Goal: Task Accomplishment & Management: Manage account settings

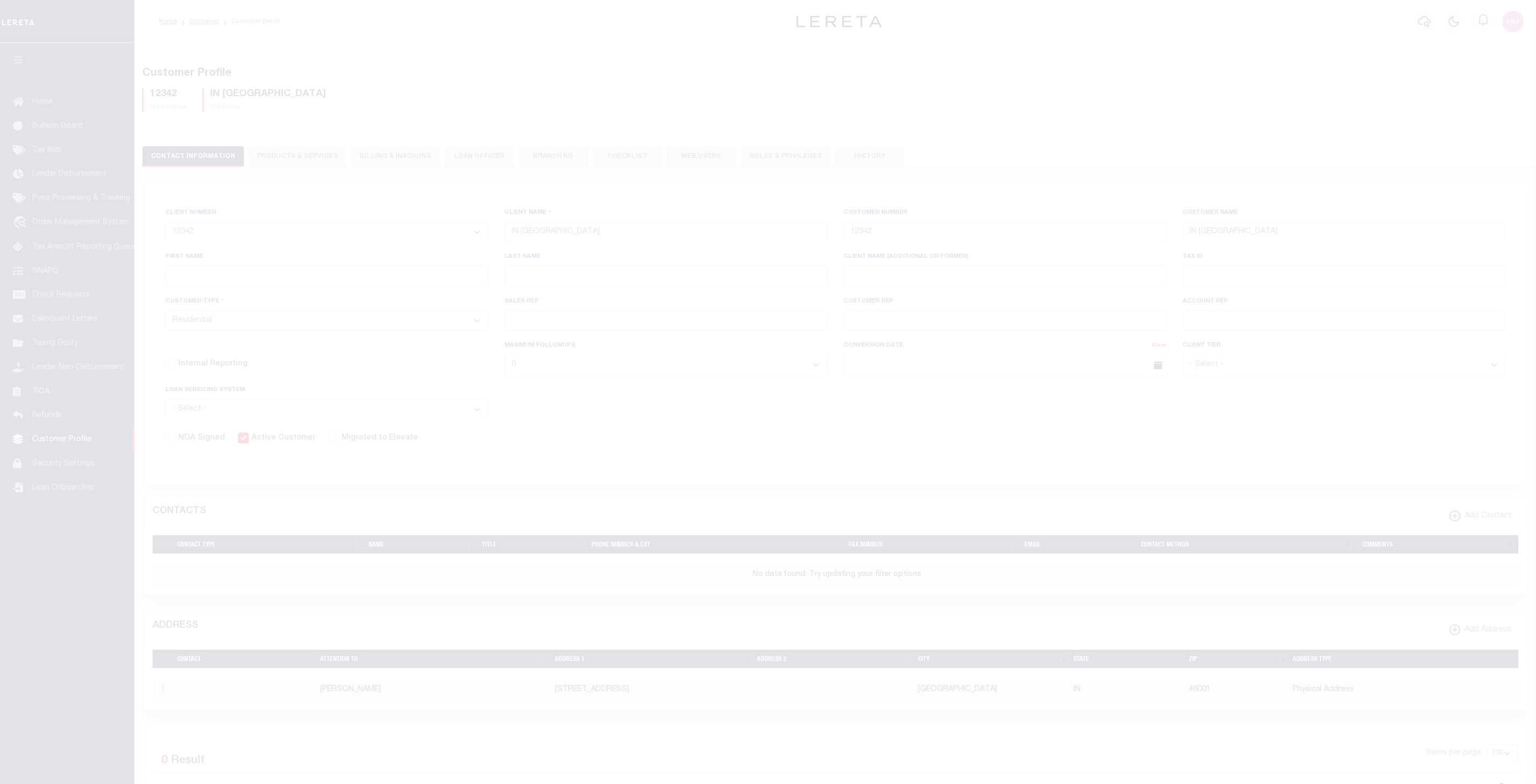
select select "2514"
select select "Residential"
select select
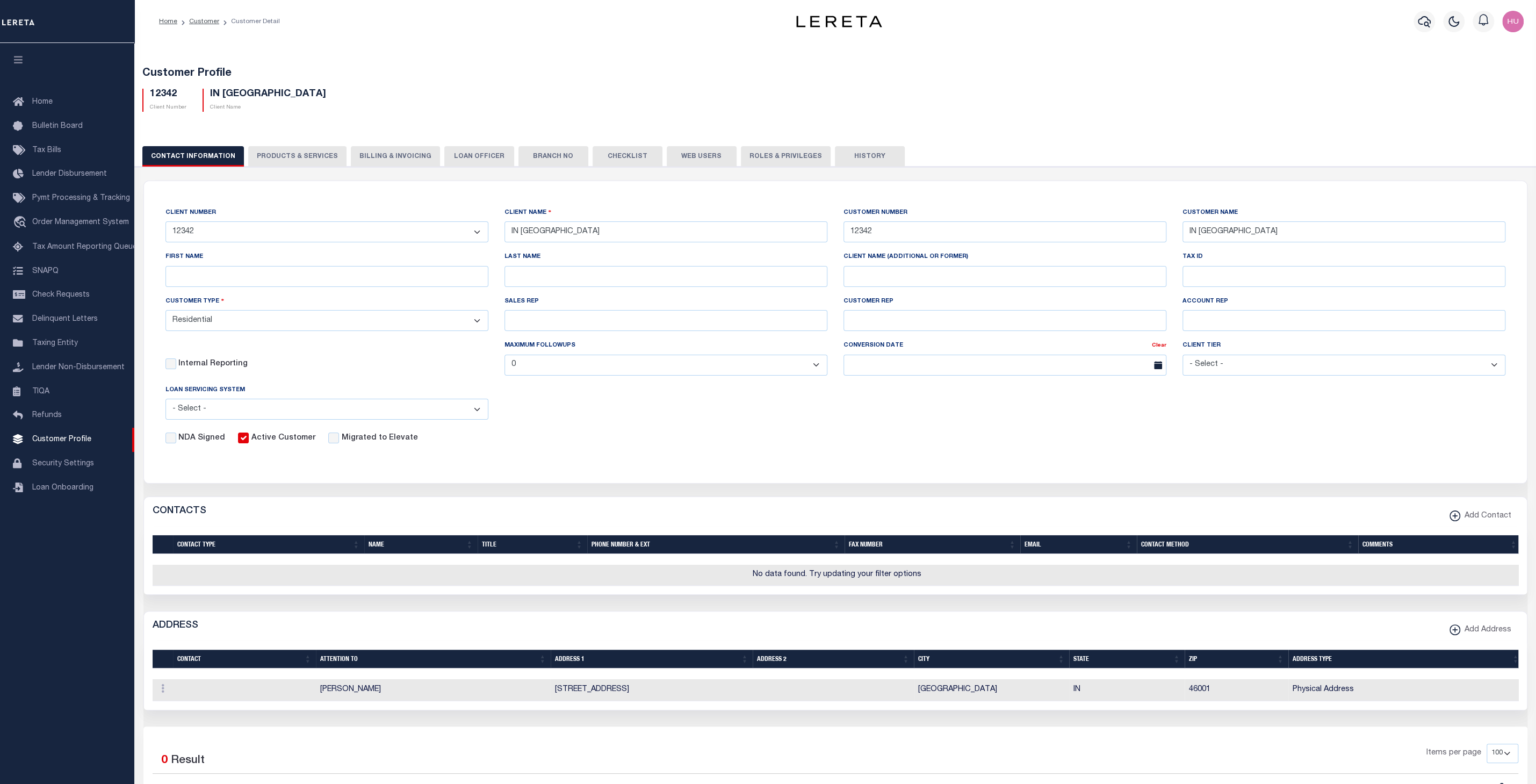
click at [371, 81] on div "12342 Client Number IN New Bank Client Name" at bounding box center [835, 96] width 1402 height 32
click at [308, 150] on button "PRODUCTS & SERVICES" at bounding box center [297, 156] width 99 height 20
radio input "false"
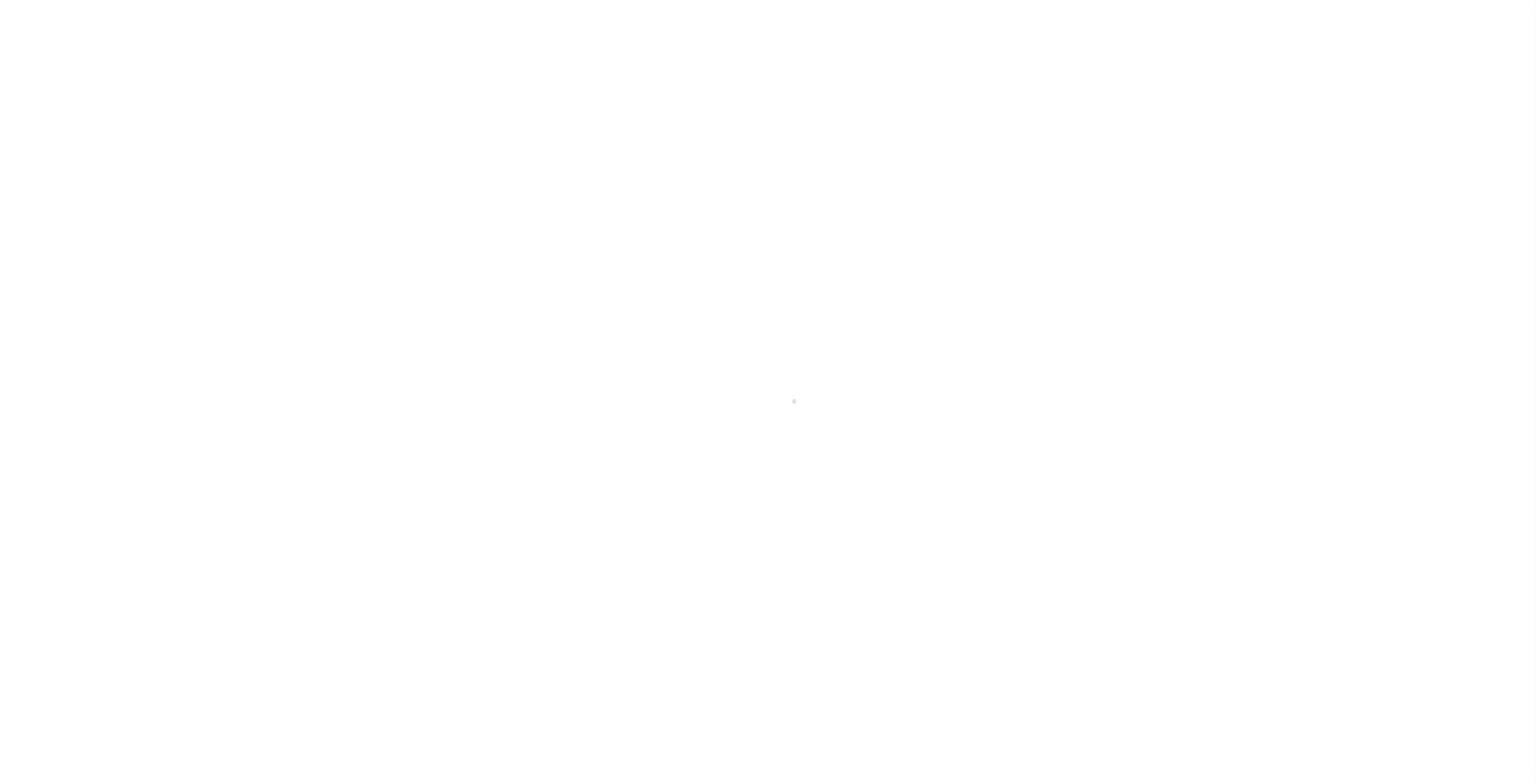
select select "Residential"
select select
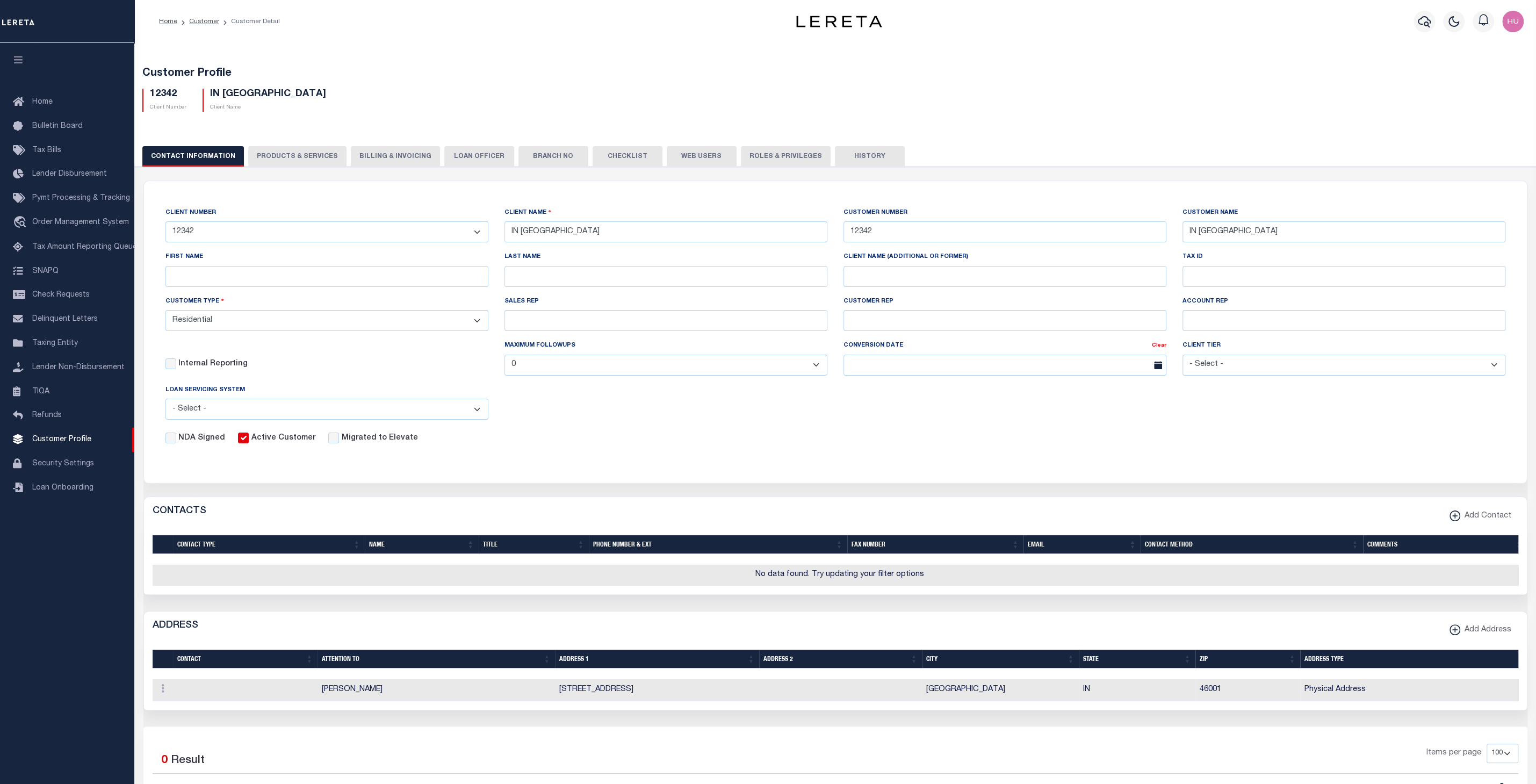
click at [273, 156] on button "PRODUCTS & SERVICES" at bounding box center [297, 156] width 99 height 20
checkbox input "true"
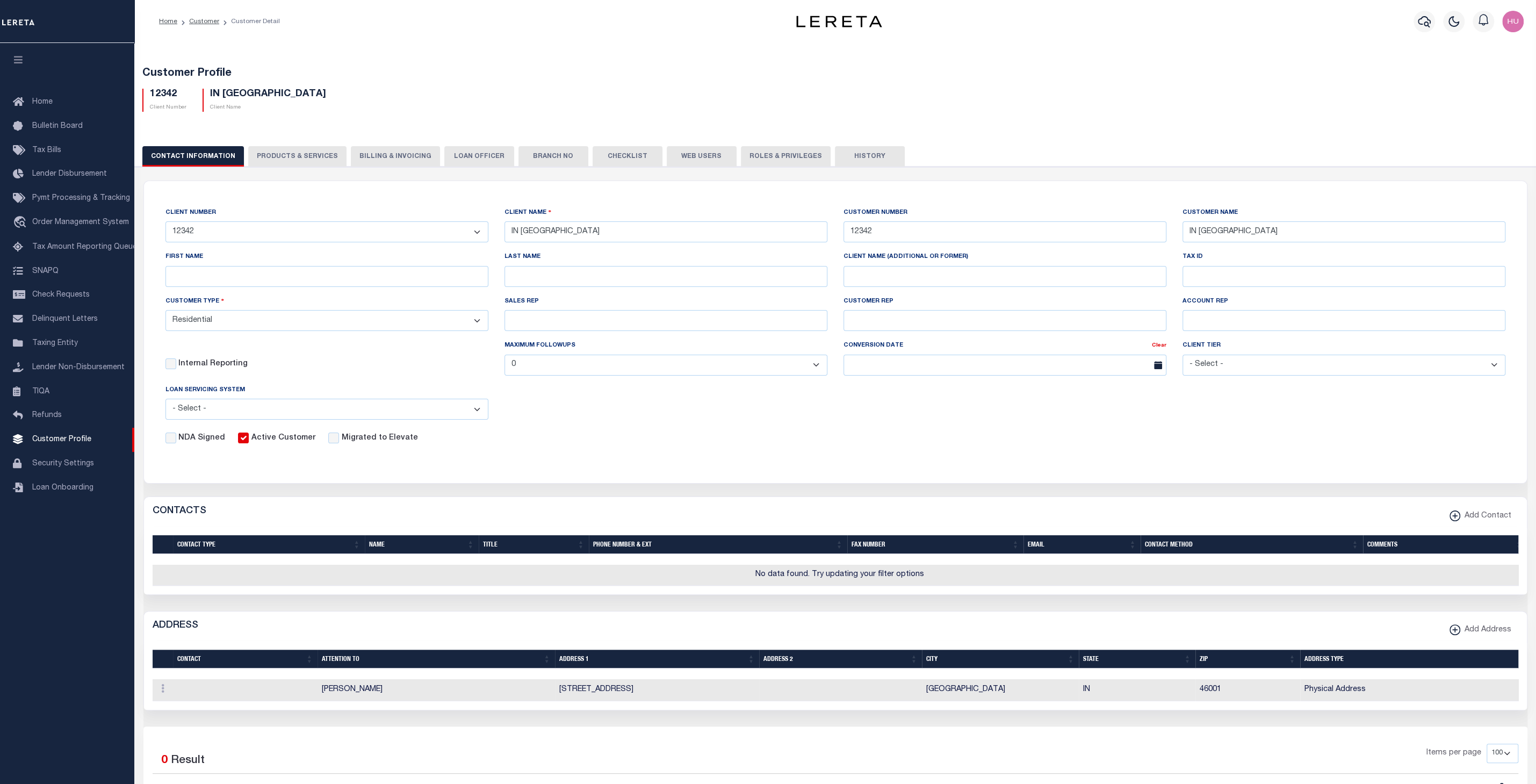
checkbox input "true"
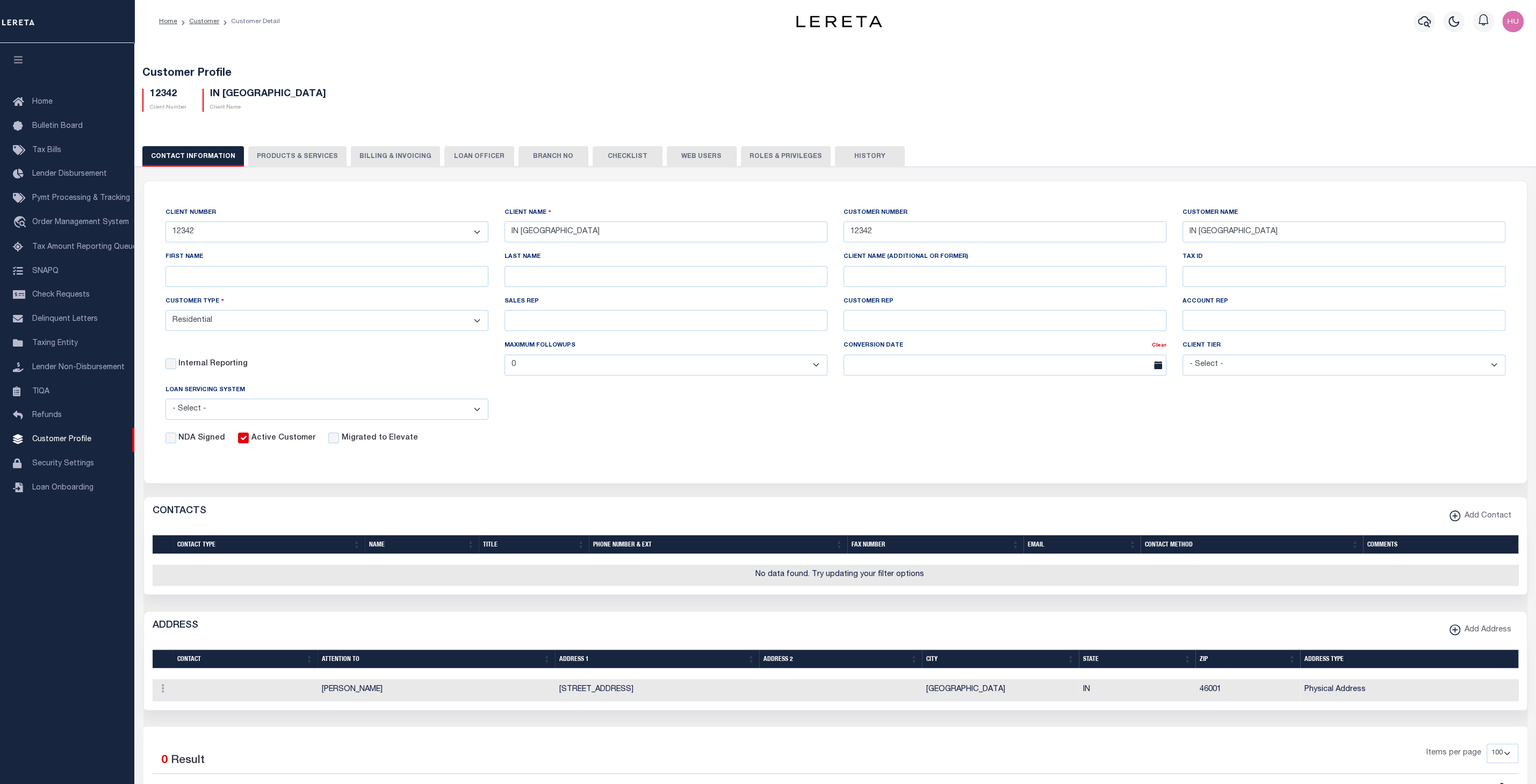
checkbox input "true"
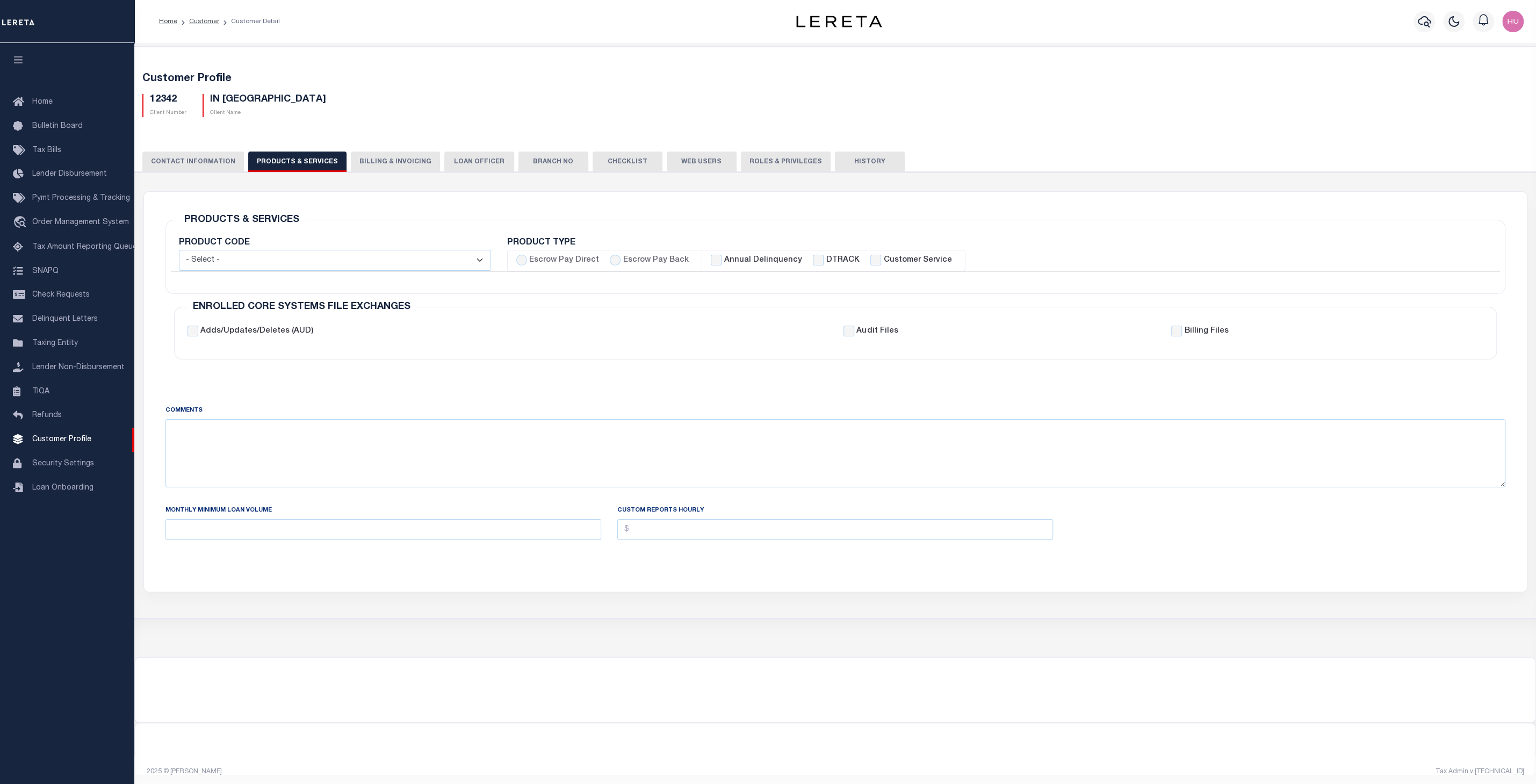
click at [649, 258] on label "Escrow Pay Back" at bounding box center [656, 260] width 66 height 12
click at [621, 258] on input "Escrow Pay Back" at bounding box center [615, 259] width 11 height 11
radio input "true"
checkbox input "true"
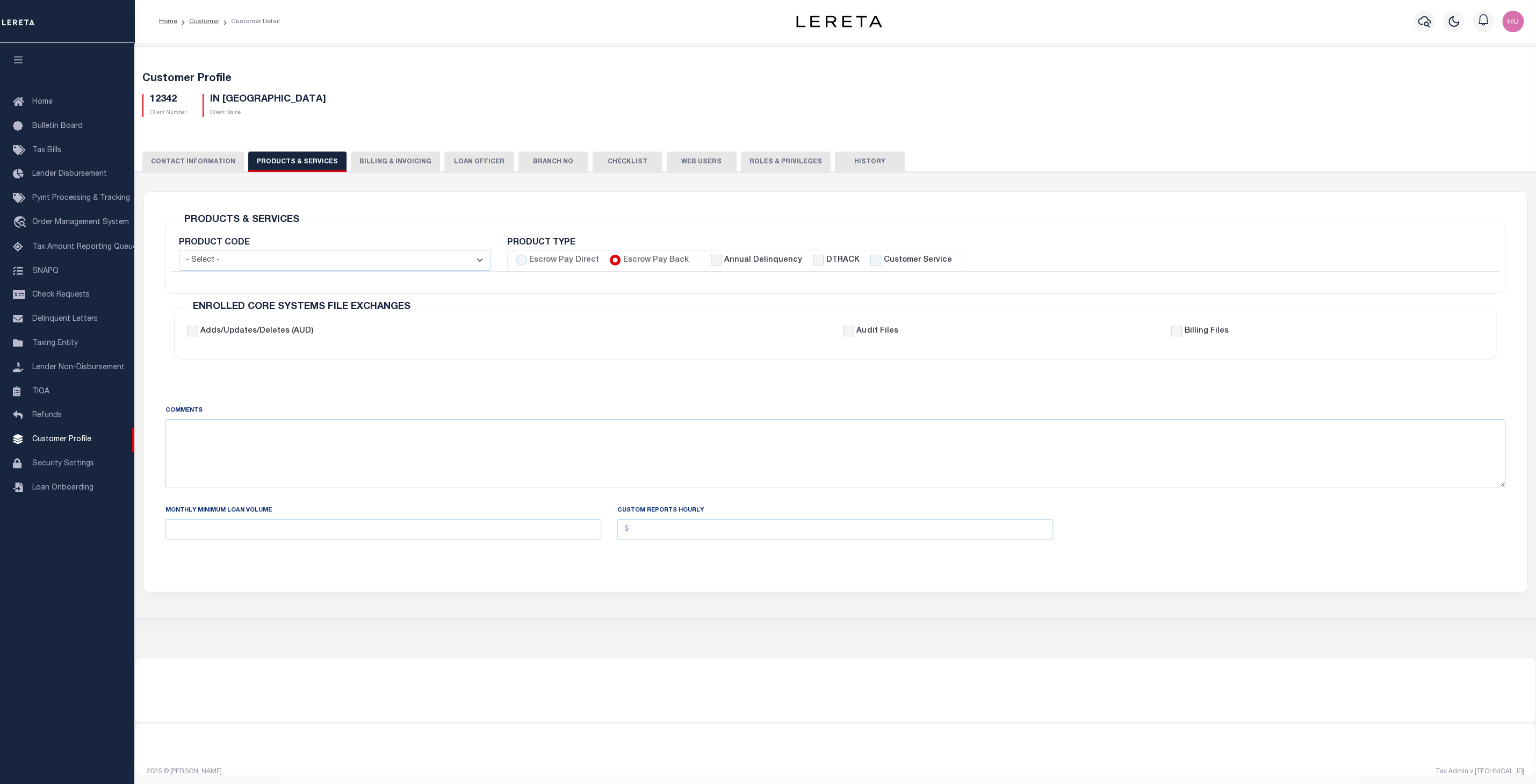
checkbox input "true"
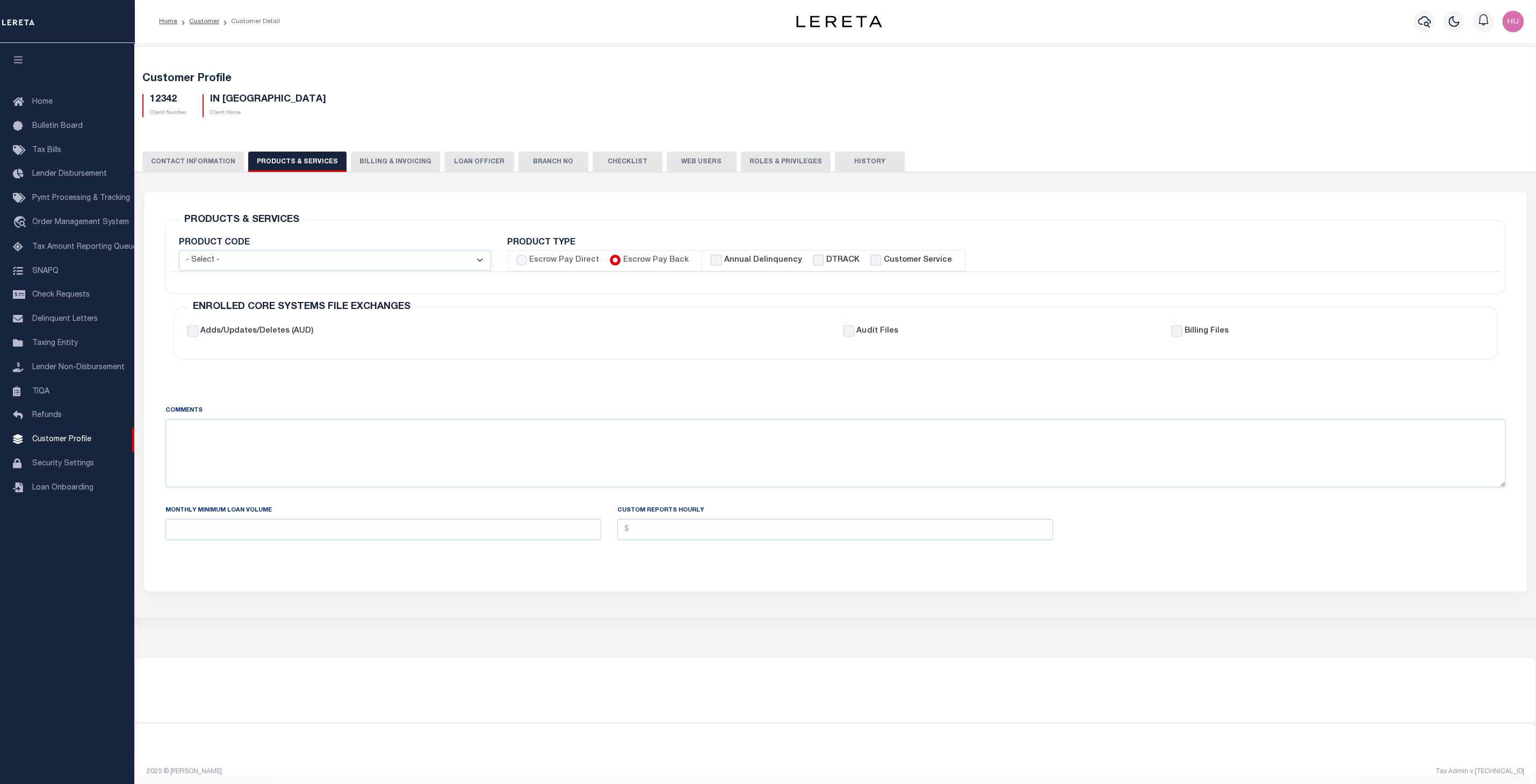
checkbox input "true"
checkbox input "false"
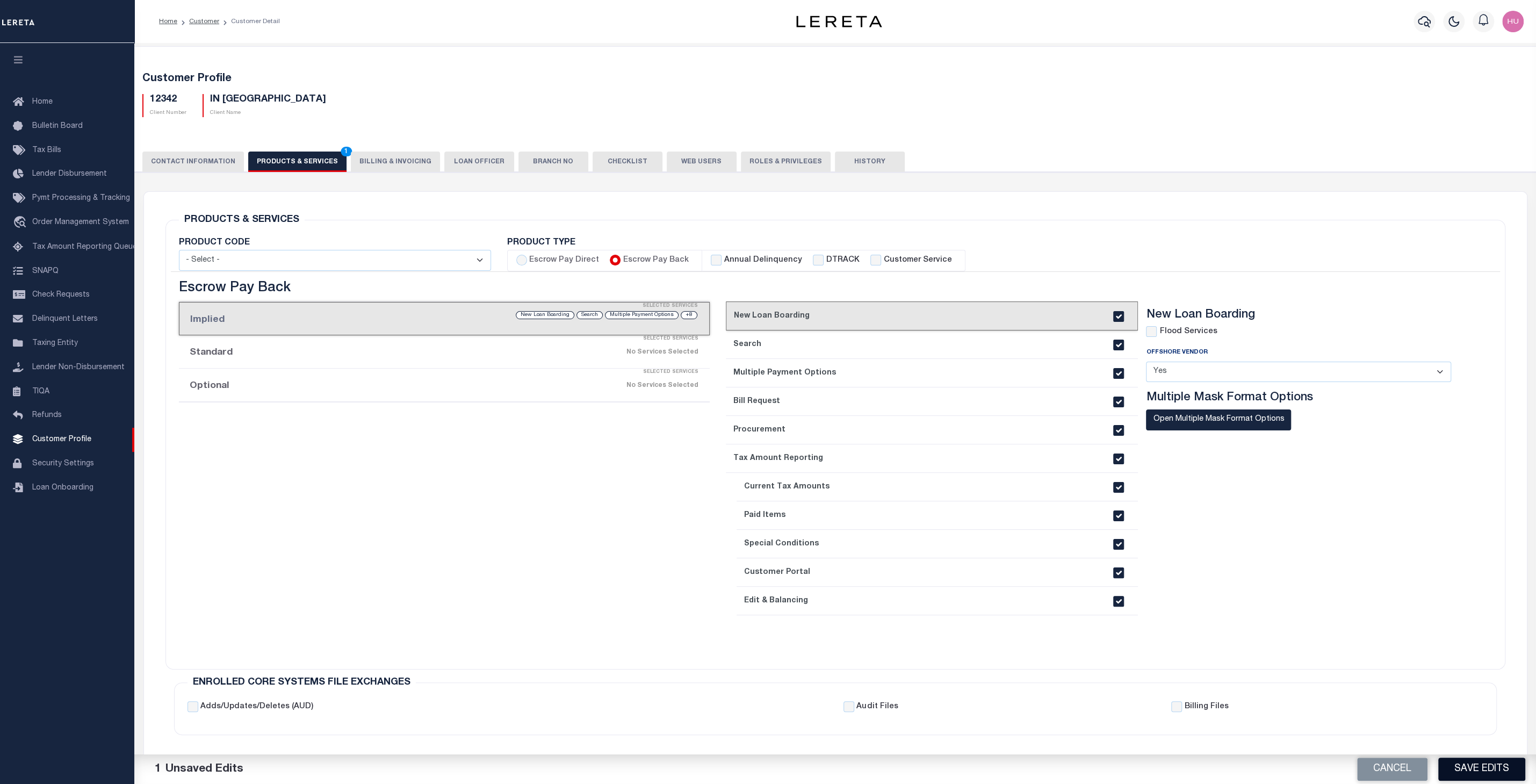
click at [1467, 767] on button "Save Edits" at bounding box center [1481, 769] width 87 height 23
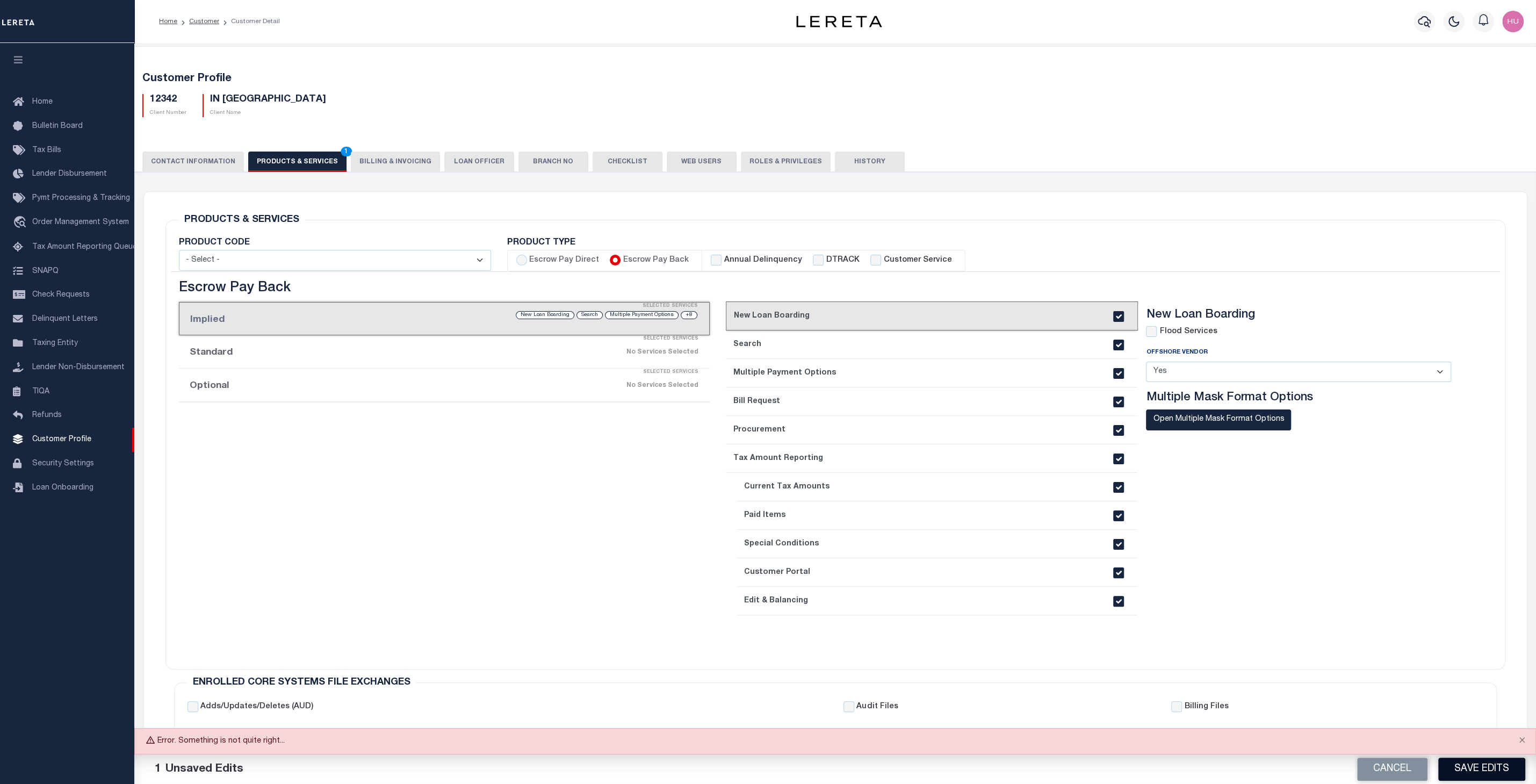
click at [1467, 767] on button "Save Edits" at bounding box center [1481, 769] width 87 height 23
click at [1477, 767] on button "Save Edits" at bounding box center [1481, 769] width 87 height 23
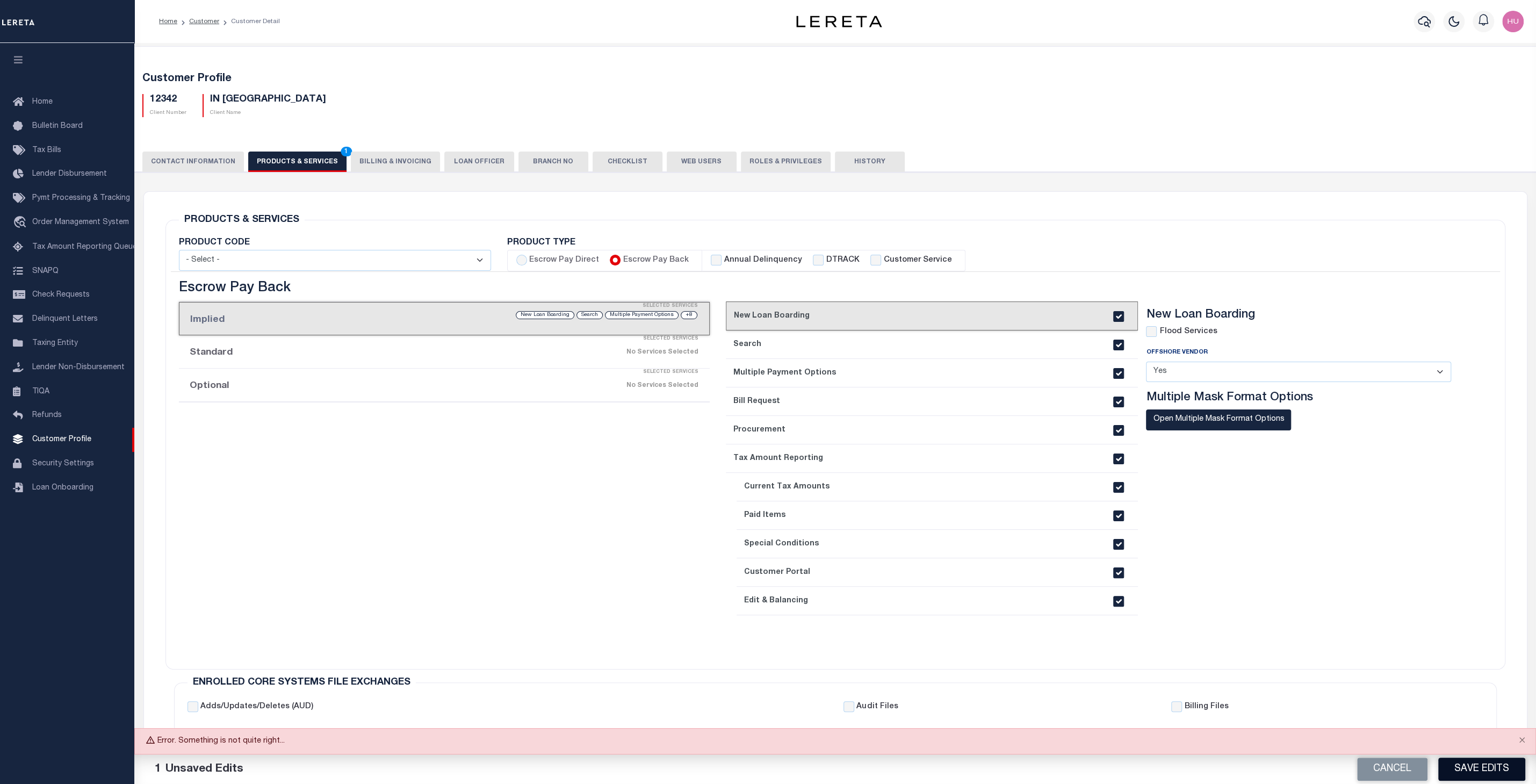
click at [1477, 767] on button "Save Edits" at bounding box center [1481, 769] width 87 height 23
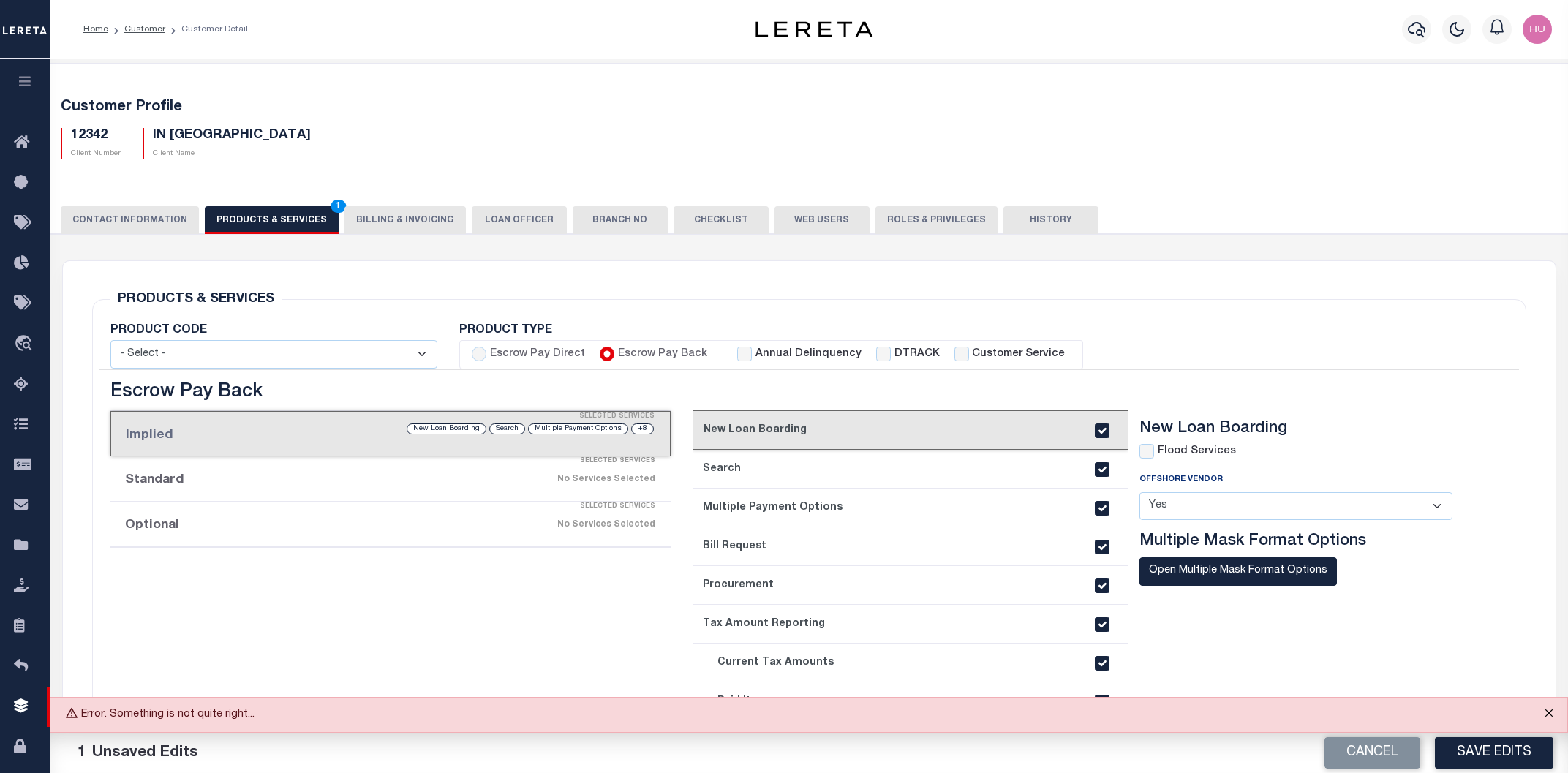
click at [1548, 713] on button "Close" at bounding box center [1549, 713] width 36 height 32
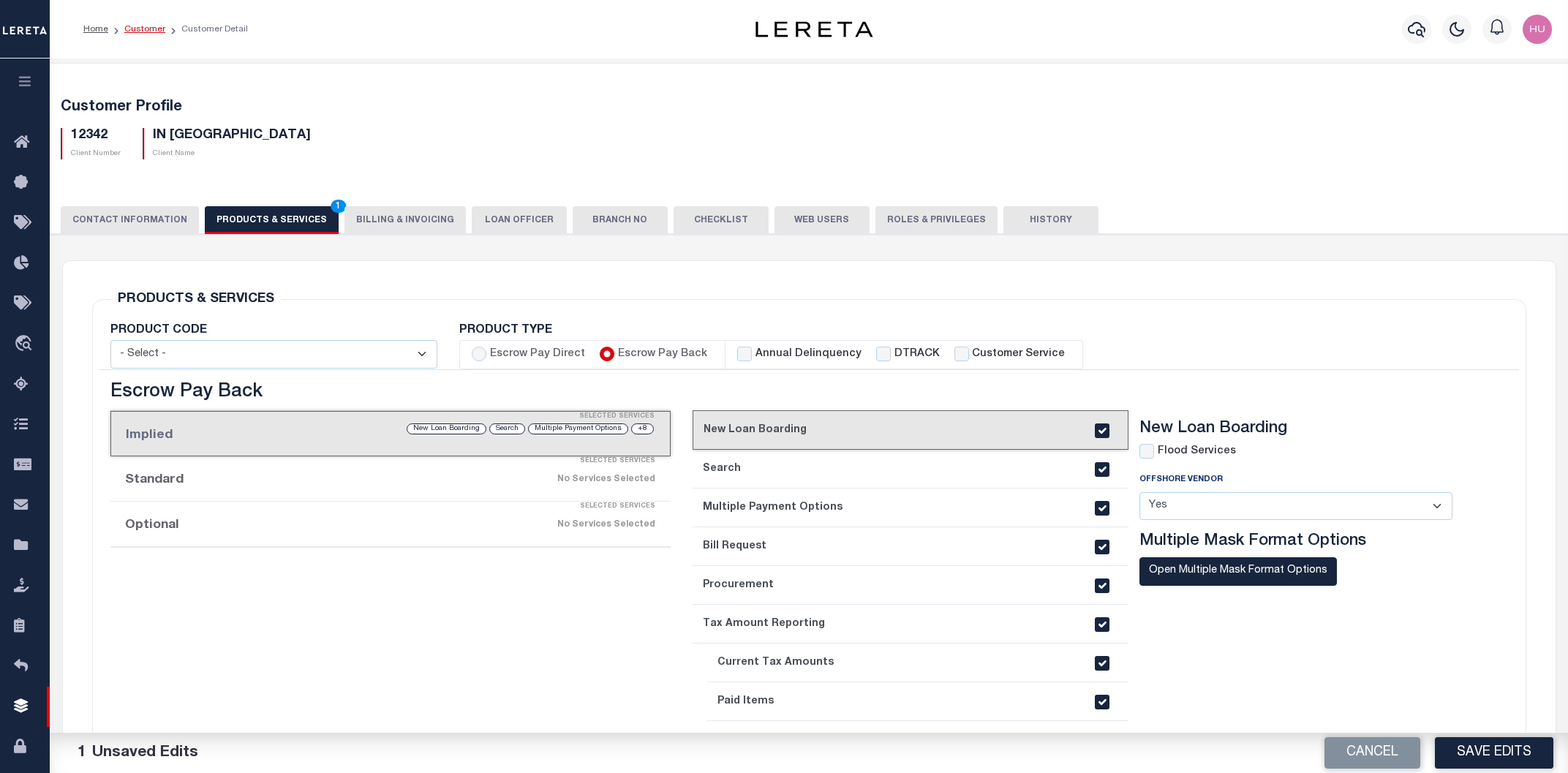
click at [134, 30] on link "Customer" at bounding box center [145, 29] width 41 height 9
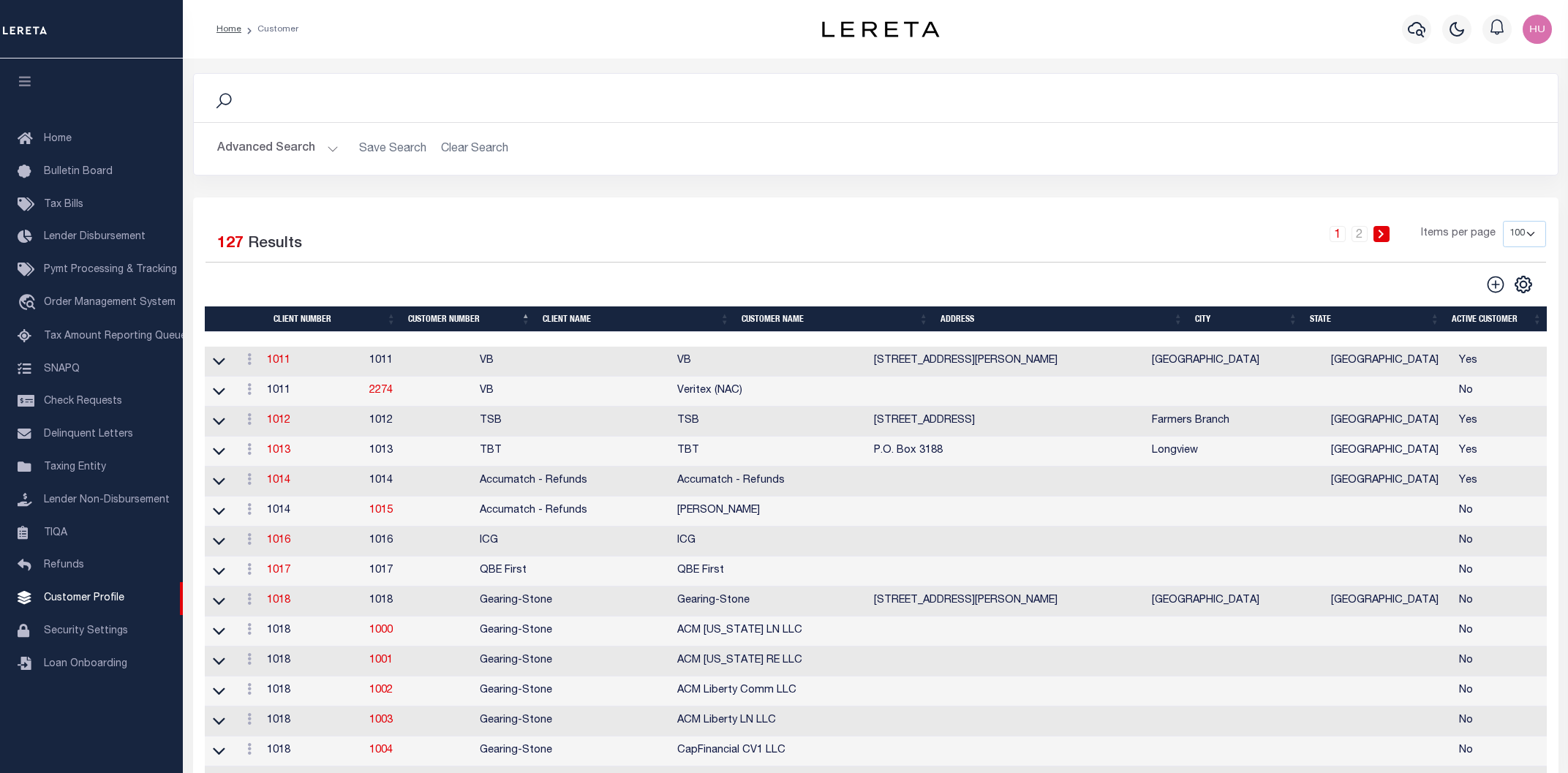
click at [275, 145] on button "Advanced Search" at bounding box center [278, 148] width 121 height 29
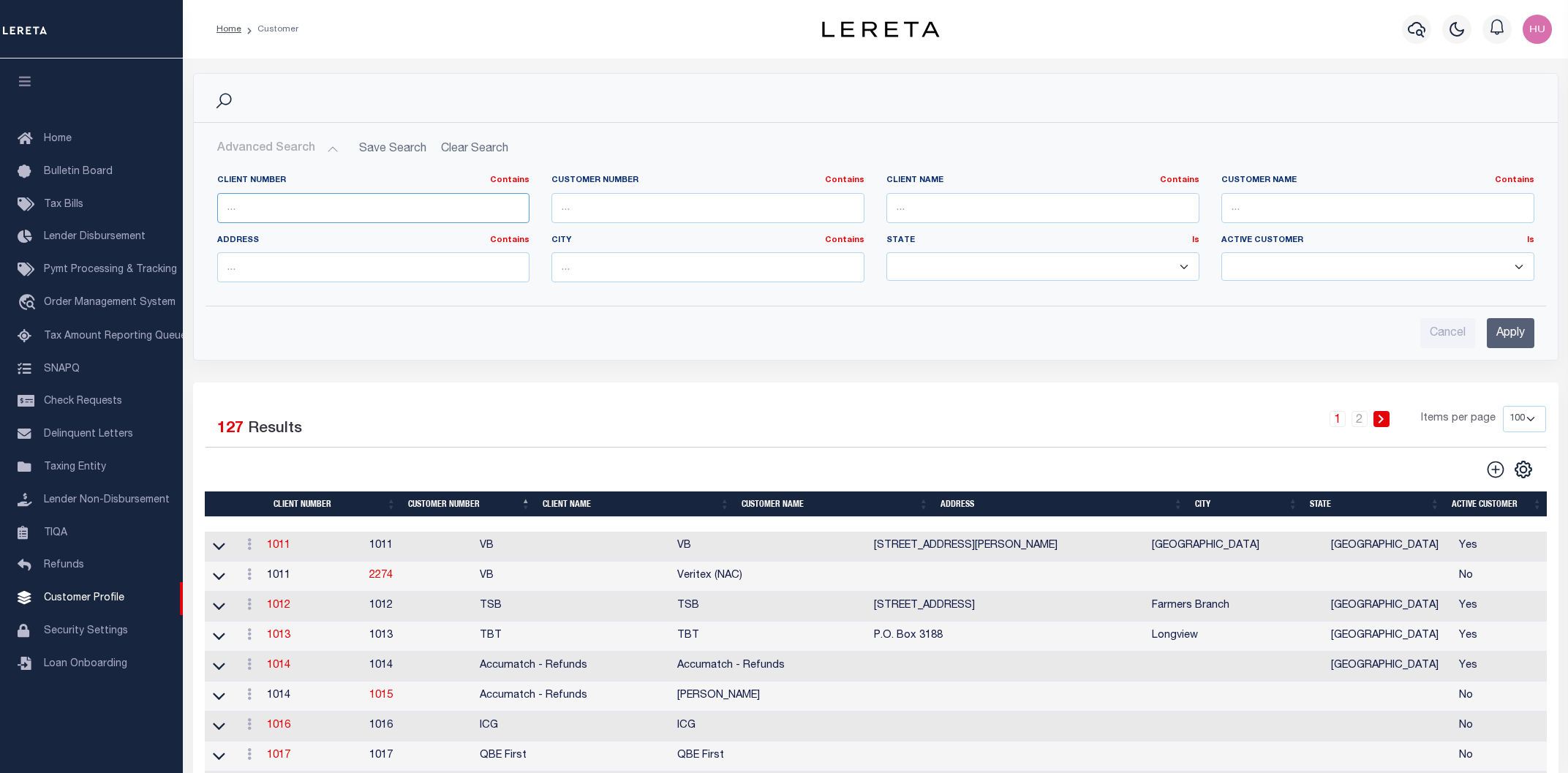
click at [242, 210] on input "text" at bounding box center [374, 208] width 313 height 30
paste input "2132"
type input "2132"
click at [1510, 336] on input "Apply" at bounding box center [1510, 332] width 48 height 30
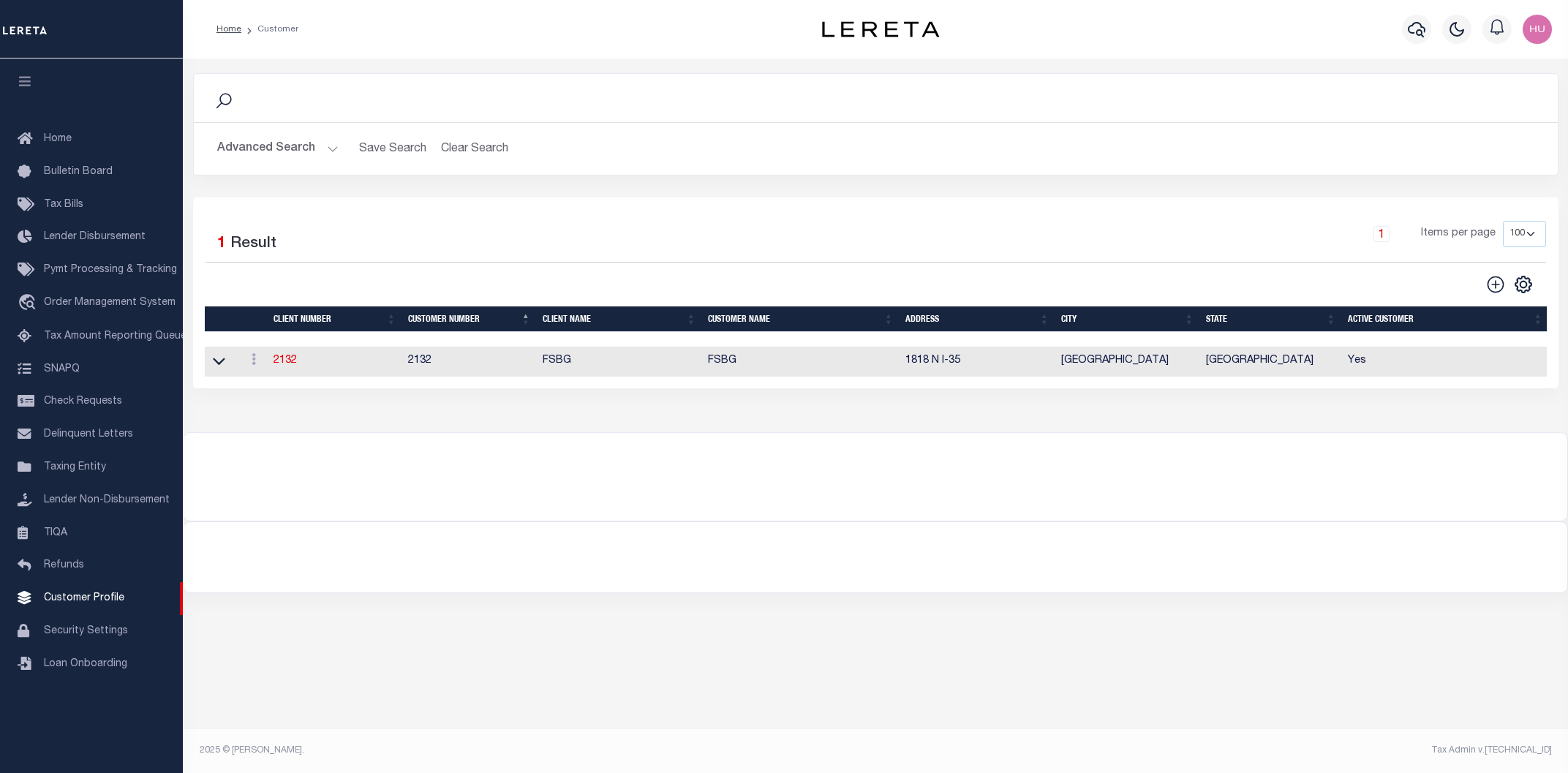
click at [469, 234] on div "Selected 1 Result" at bounding box center [365, 241] width 319 height 41
click at [277, 365] on link "2132" at bounding box center [285, 361] width 23 height 10
select select "2132"
type input "FSBG"
type input "2132"
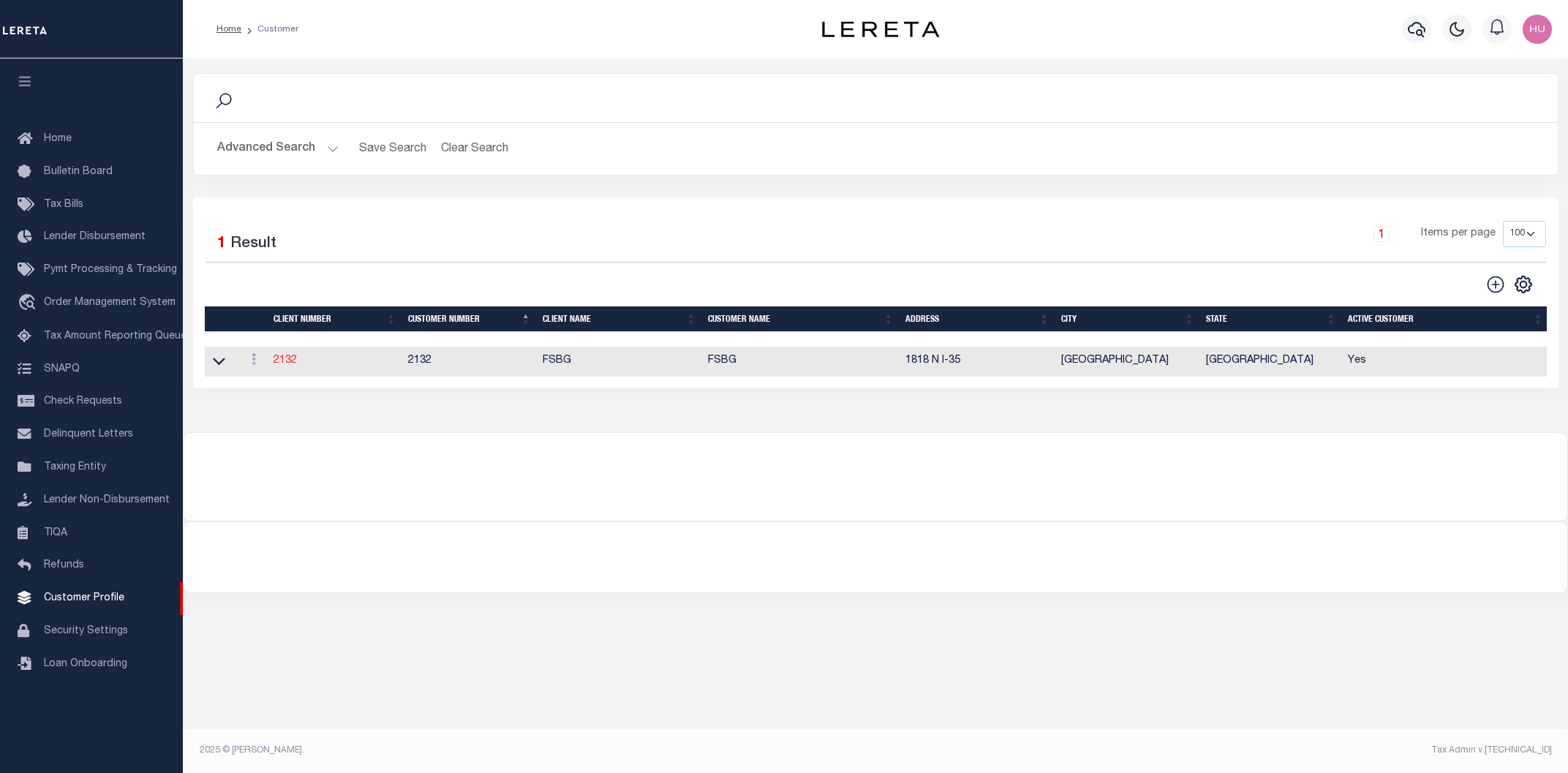
type input "FSBG"
type input "Brittany"
type input "Copeland"
select select "Mixed Portfolio"
type input "Paula Kitchens"
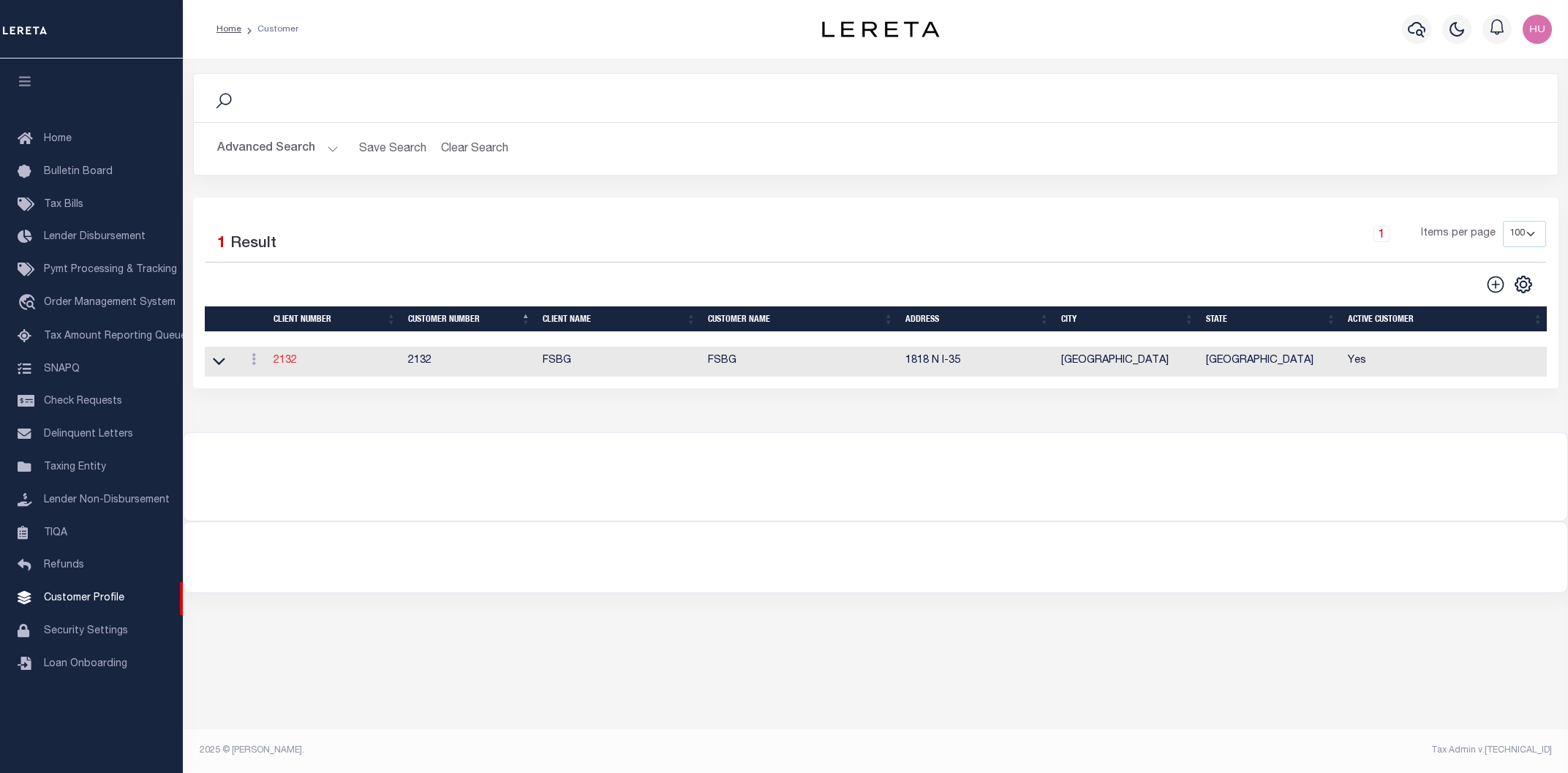
type input "Tony Targhetta"
select select "JHS"
checkbox input "true"
select select
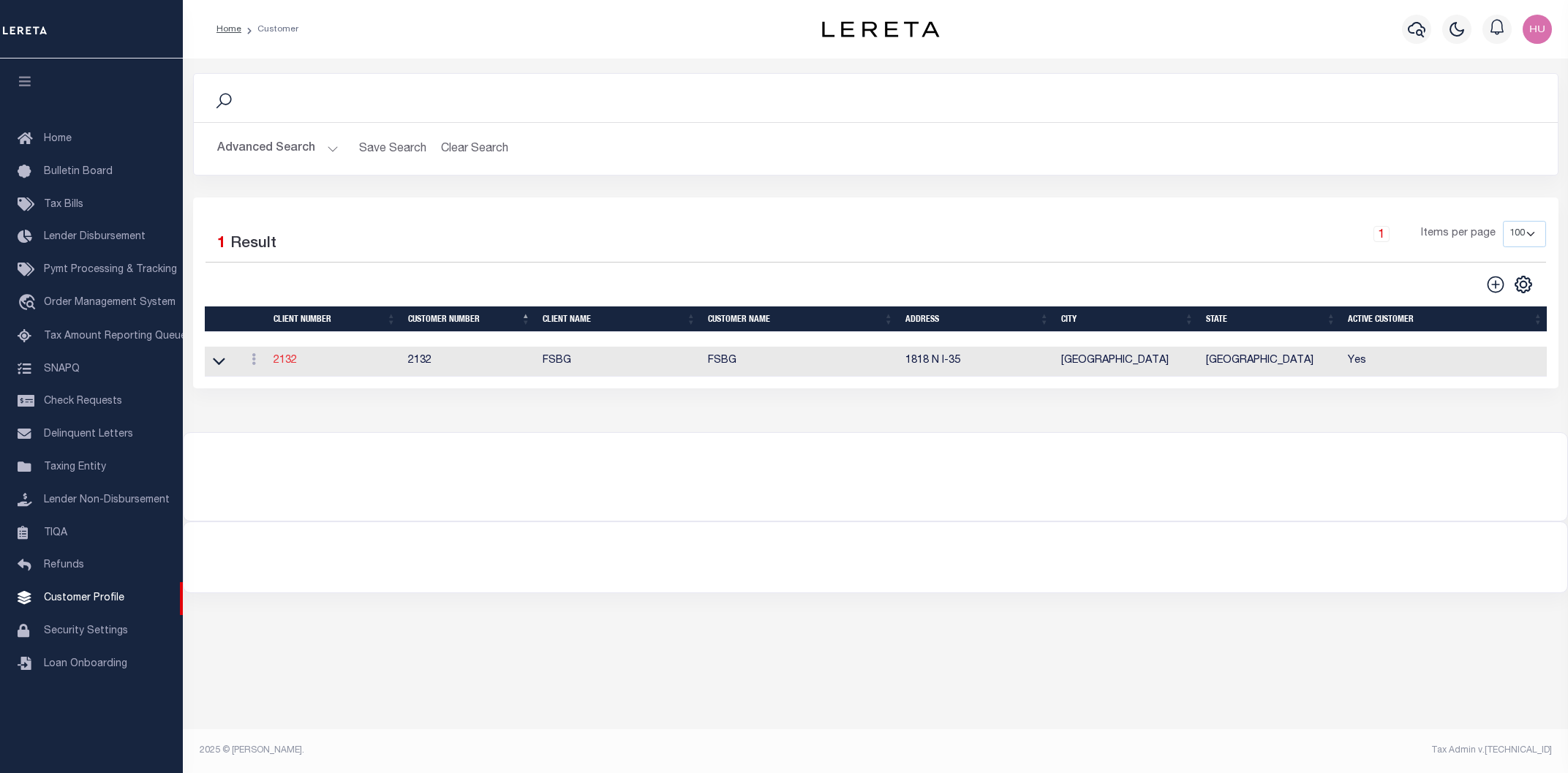
checkbox input "true"
type textarea "$5.00 per parcel over 4 $40.00 prior year redemptions"
type input "22"
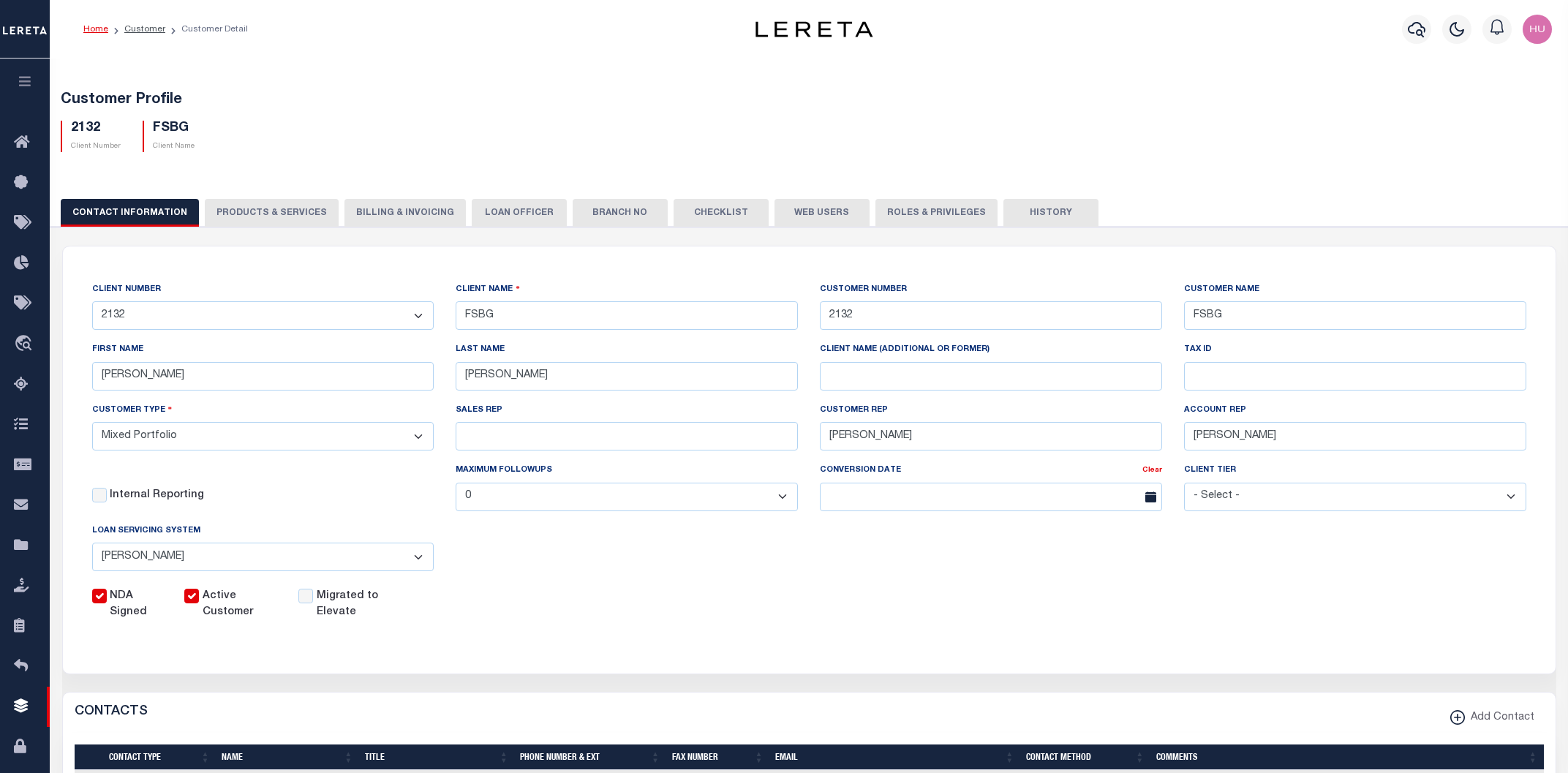
click at [261, 216] on button "PRODUCTS & SERVICES" at bounding box center [272, 213] width 134 height 28
select select "STX"
radio input "true"
checkbox input "true"
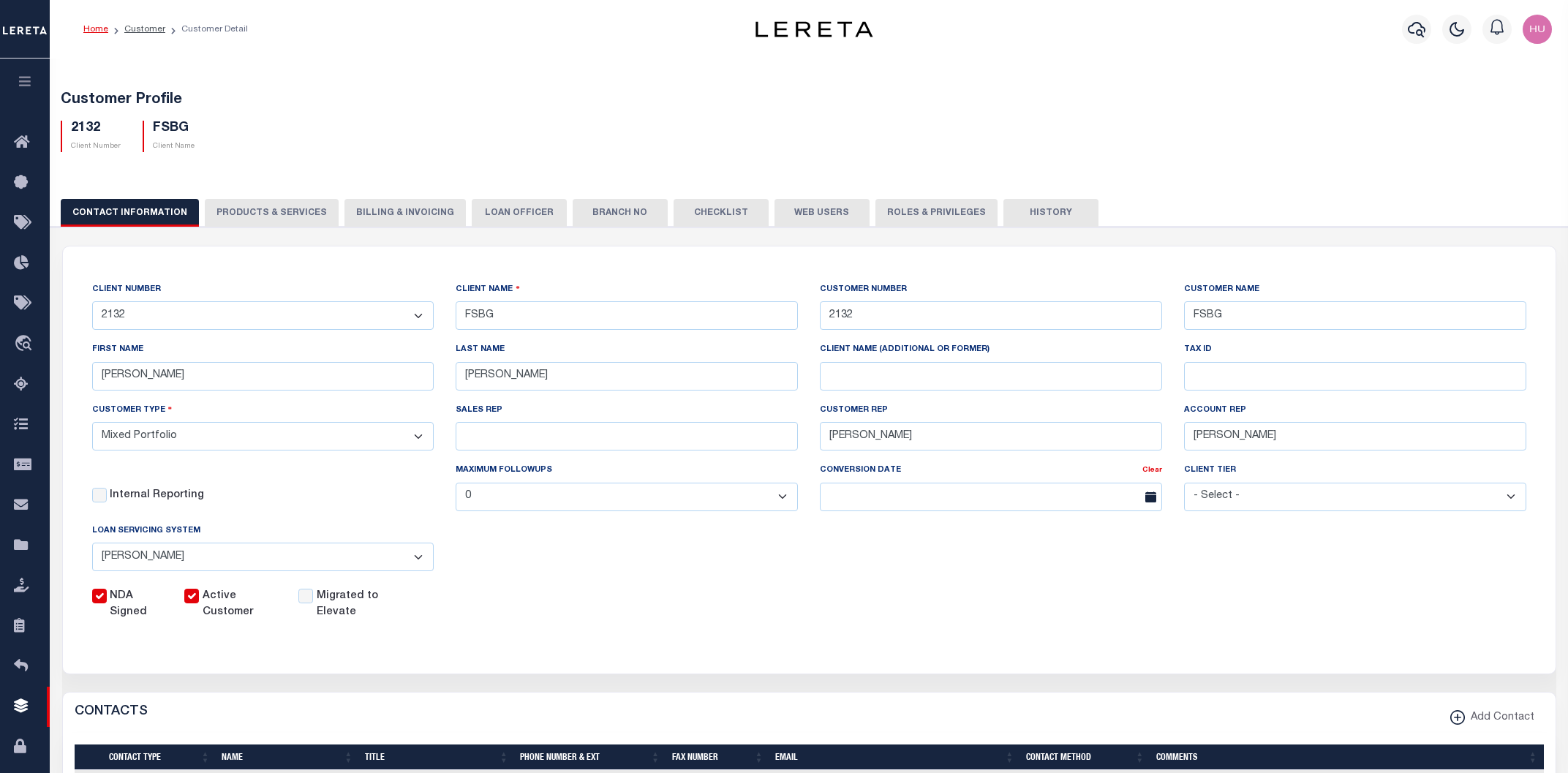
checkbox input "true"
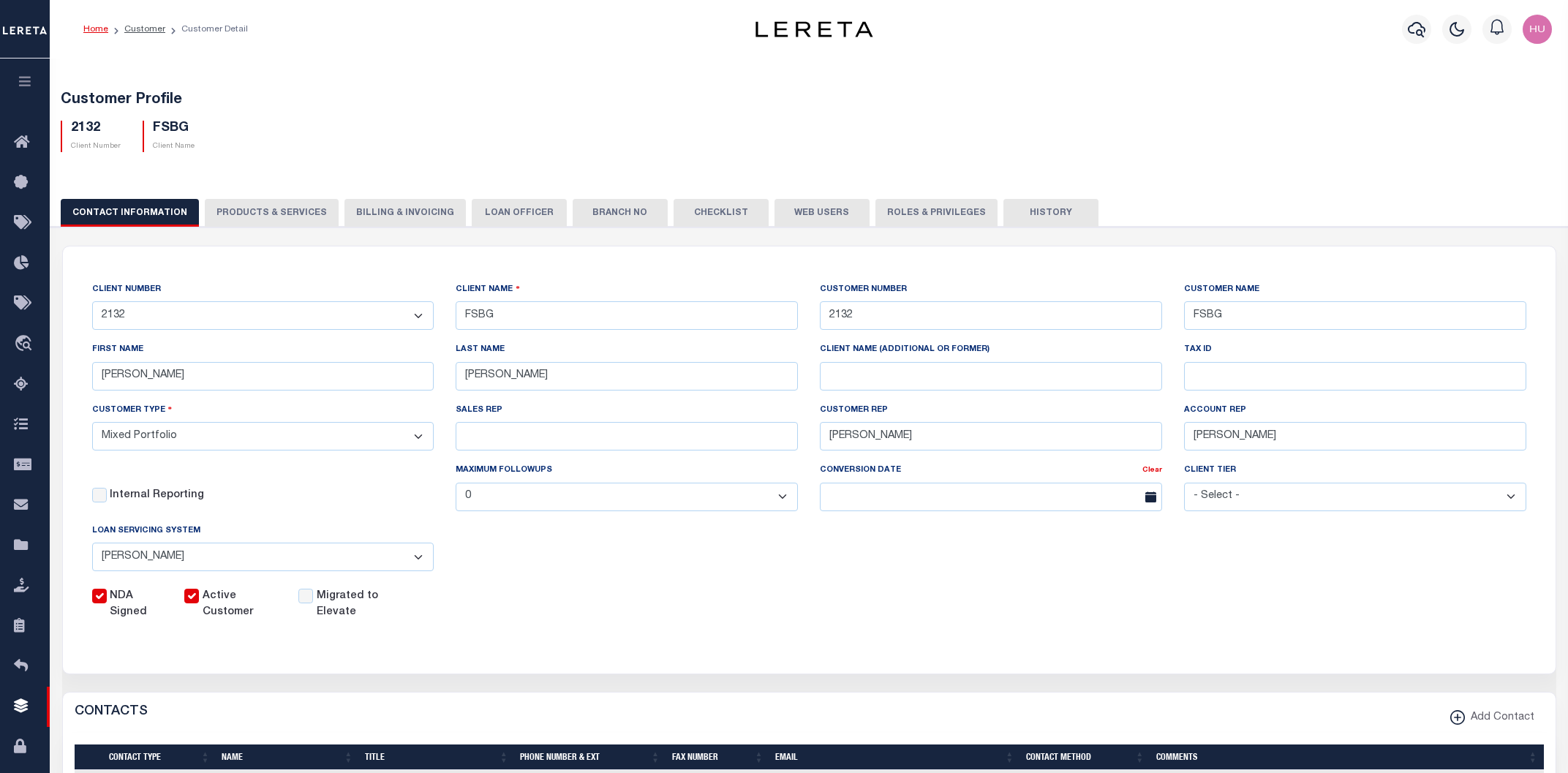
checkbox input "true"
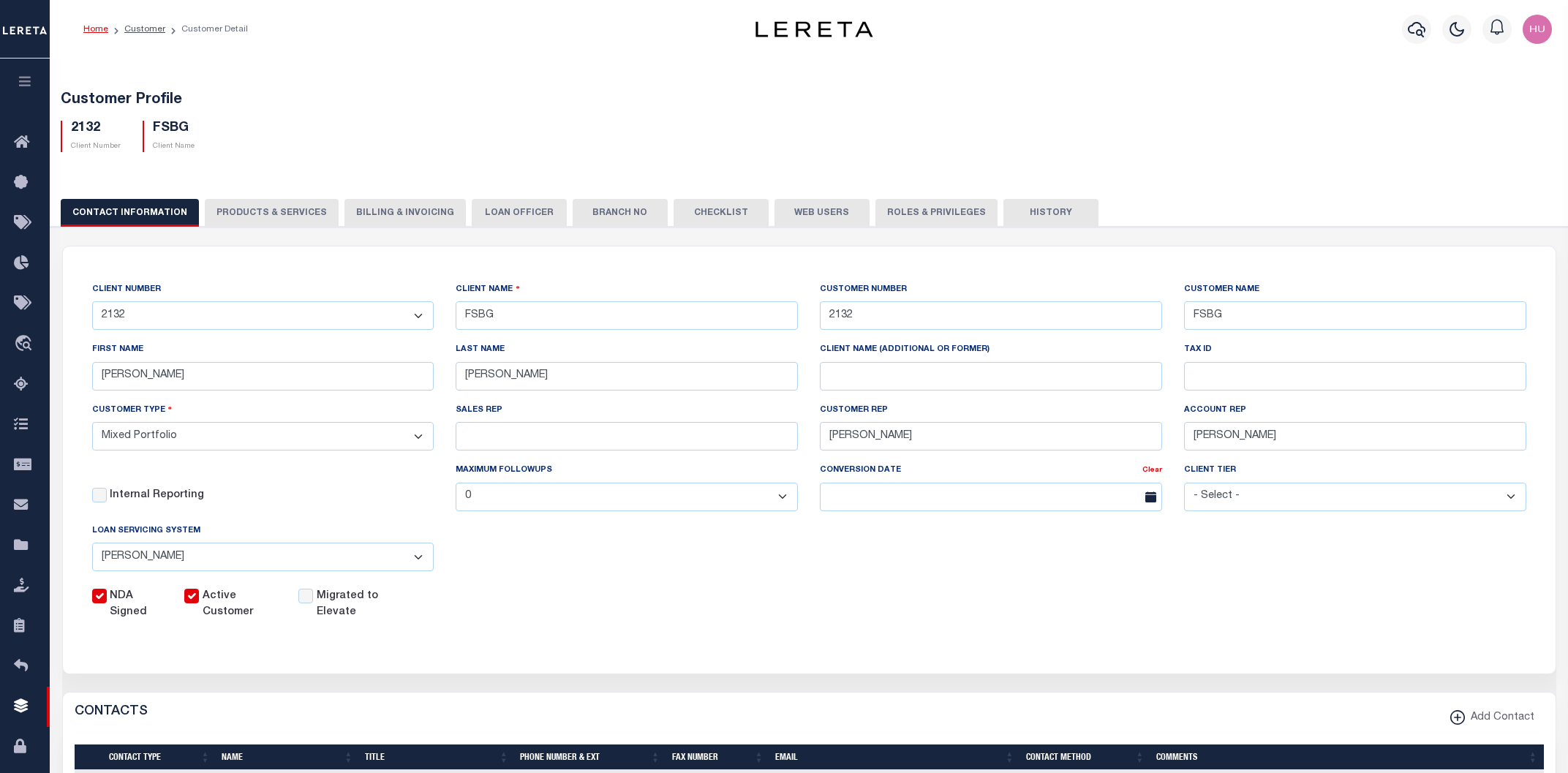
checkbox input "true"
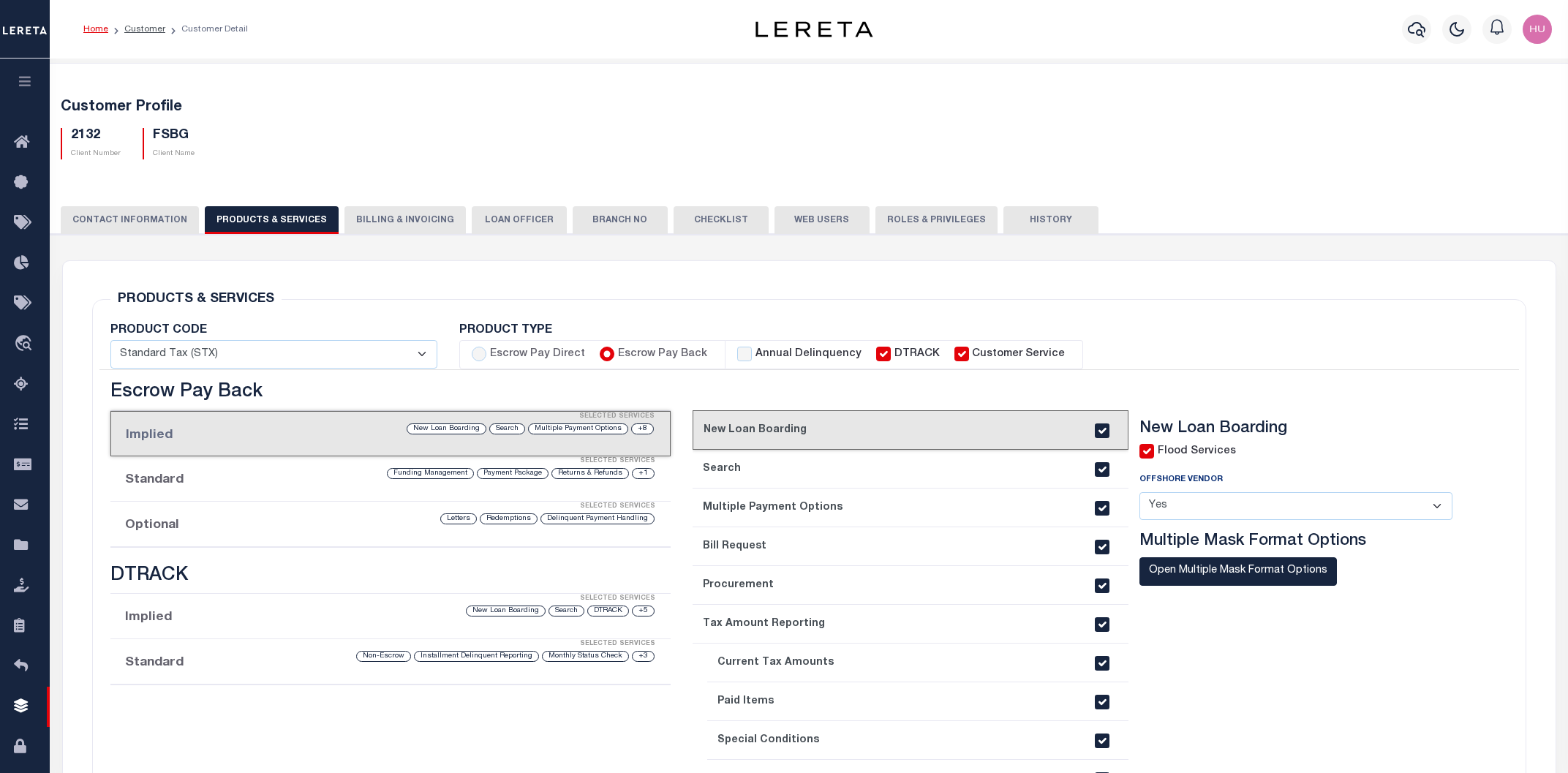
click at [314, 511] on div "Selected Services" at bounding box center [404, 507] width 560 height 29
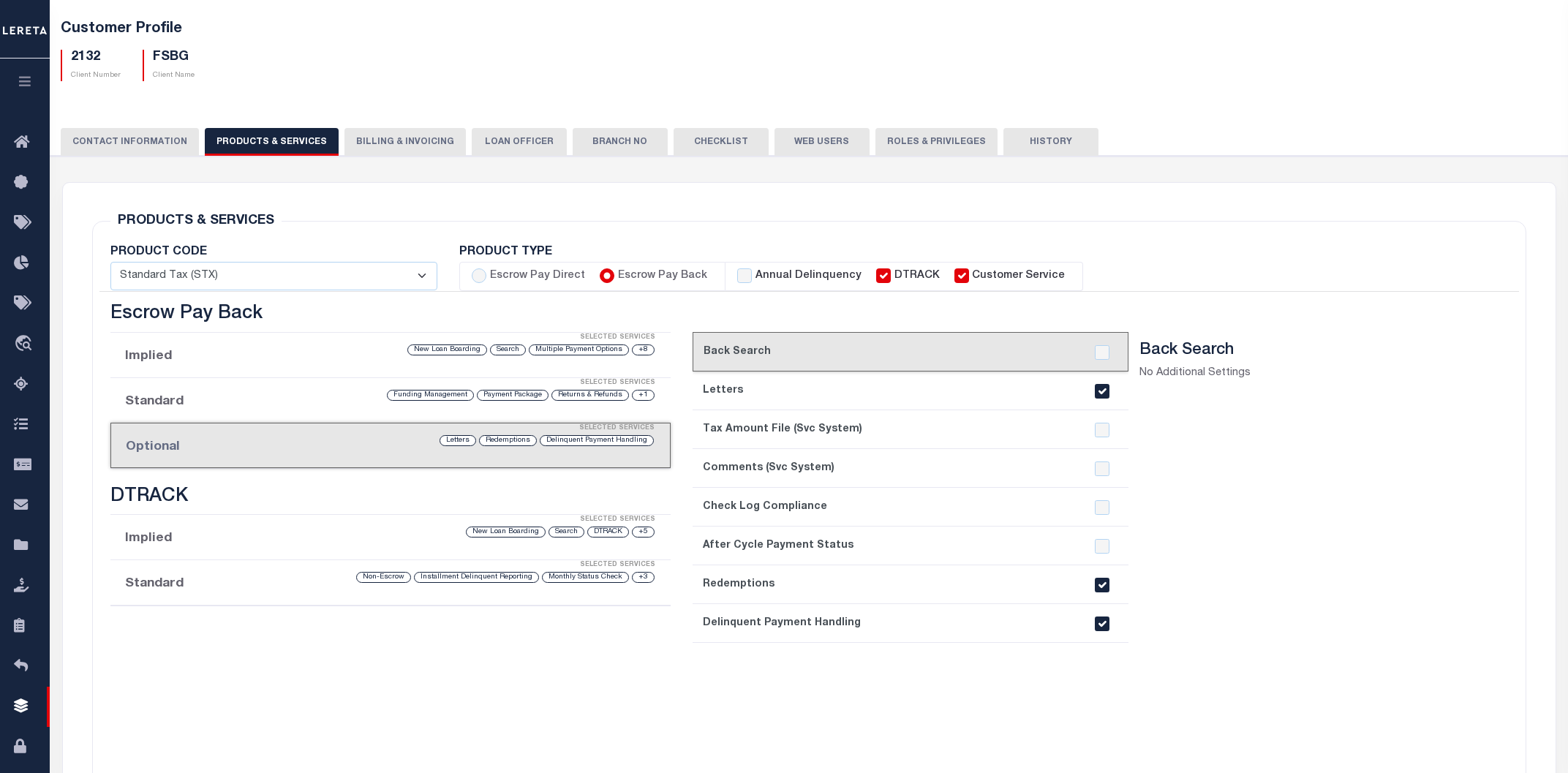
scroll to position [157, 0]
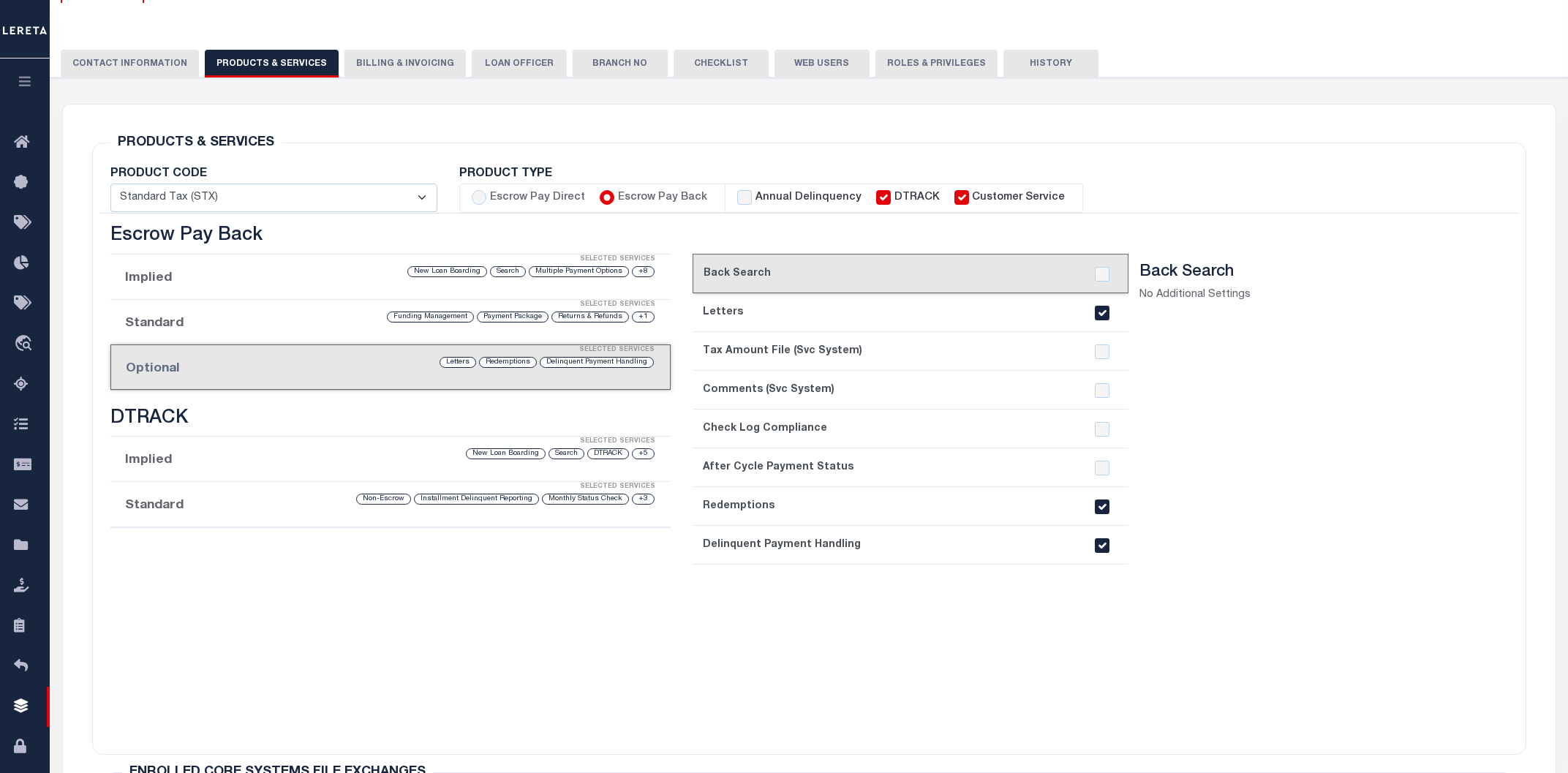
click at [1100, 544] on input "checkbox" at bounding box center [1102, 545] width 15 height 15
checkbox input "false"
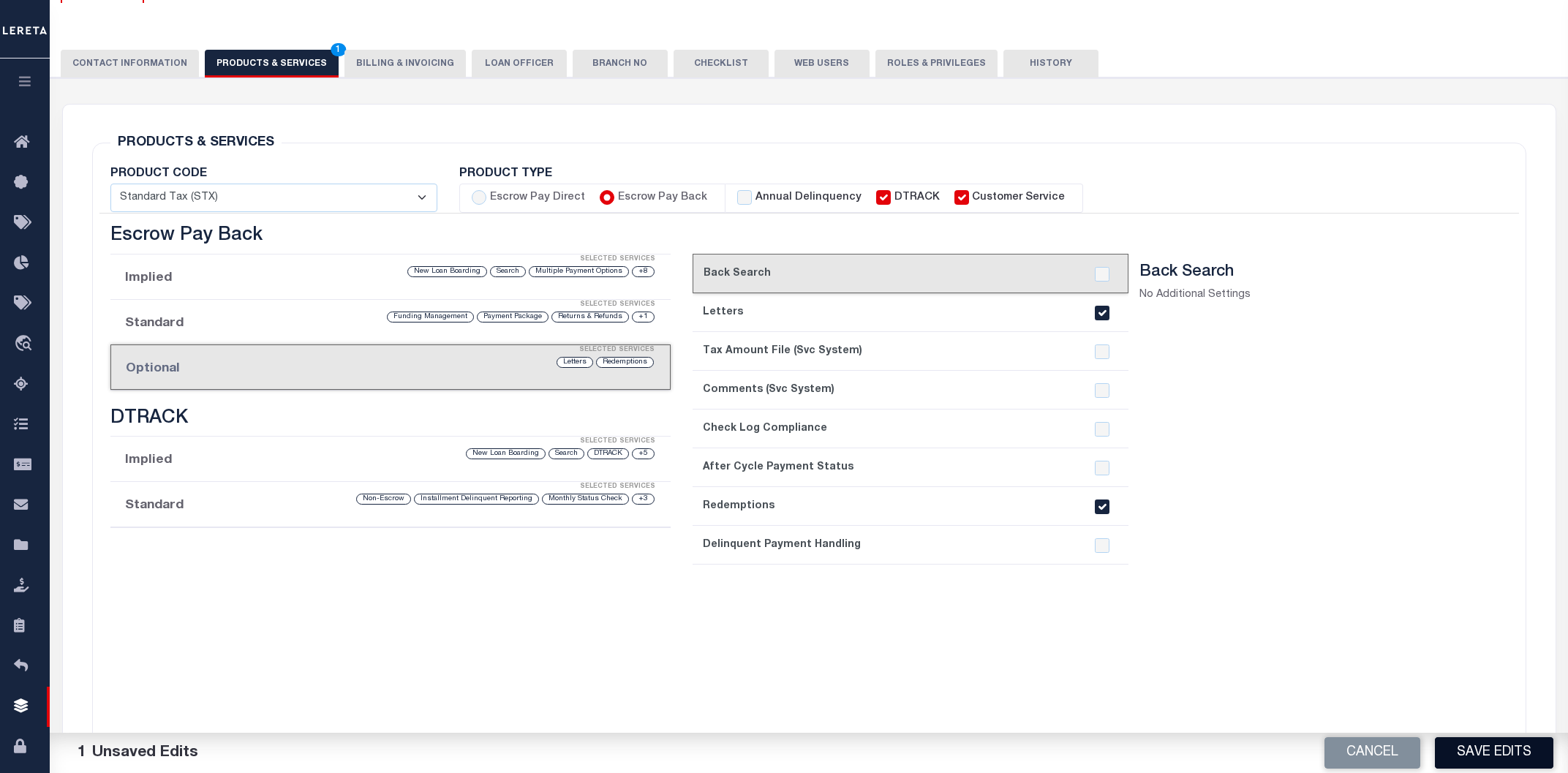
click at [1480, 751] on button "Save Edits" at bounding box center [1494, 753] width 119 height 31
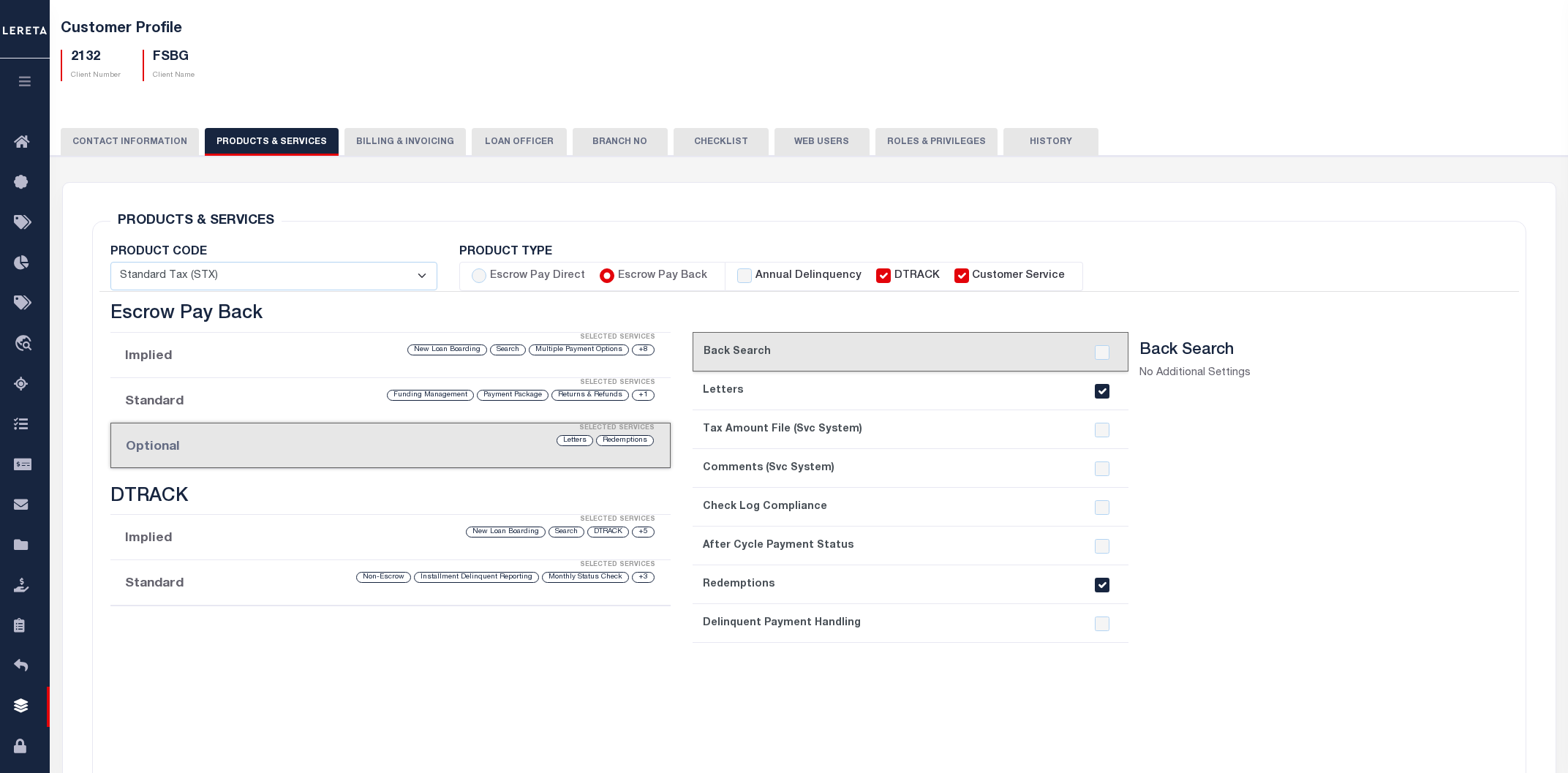
scroll to position [0, 0]
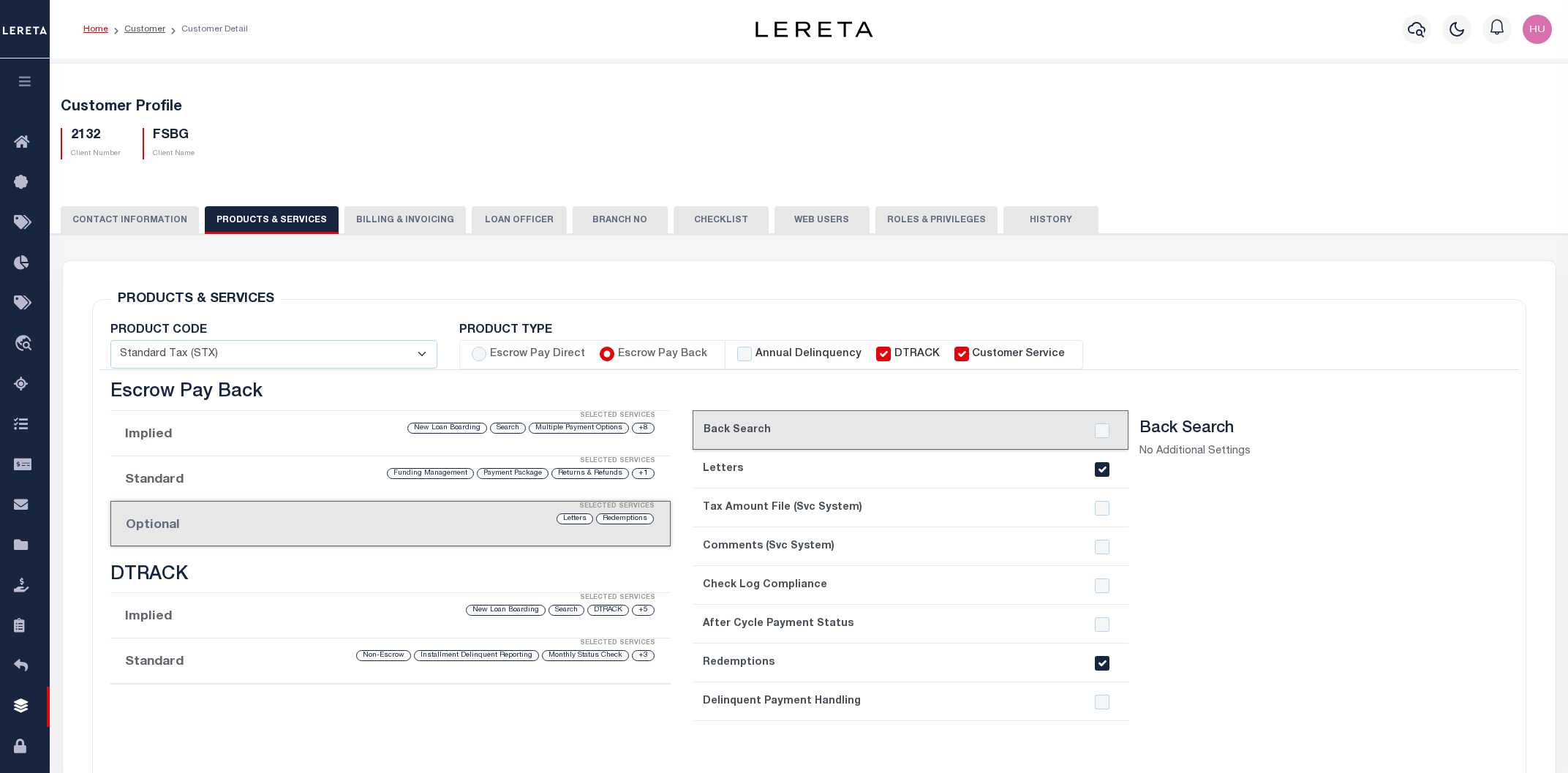
click at [1042, 217] on button "History" at bounding box center [1051, 220] width 95 height 28
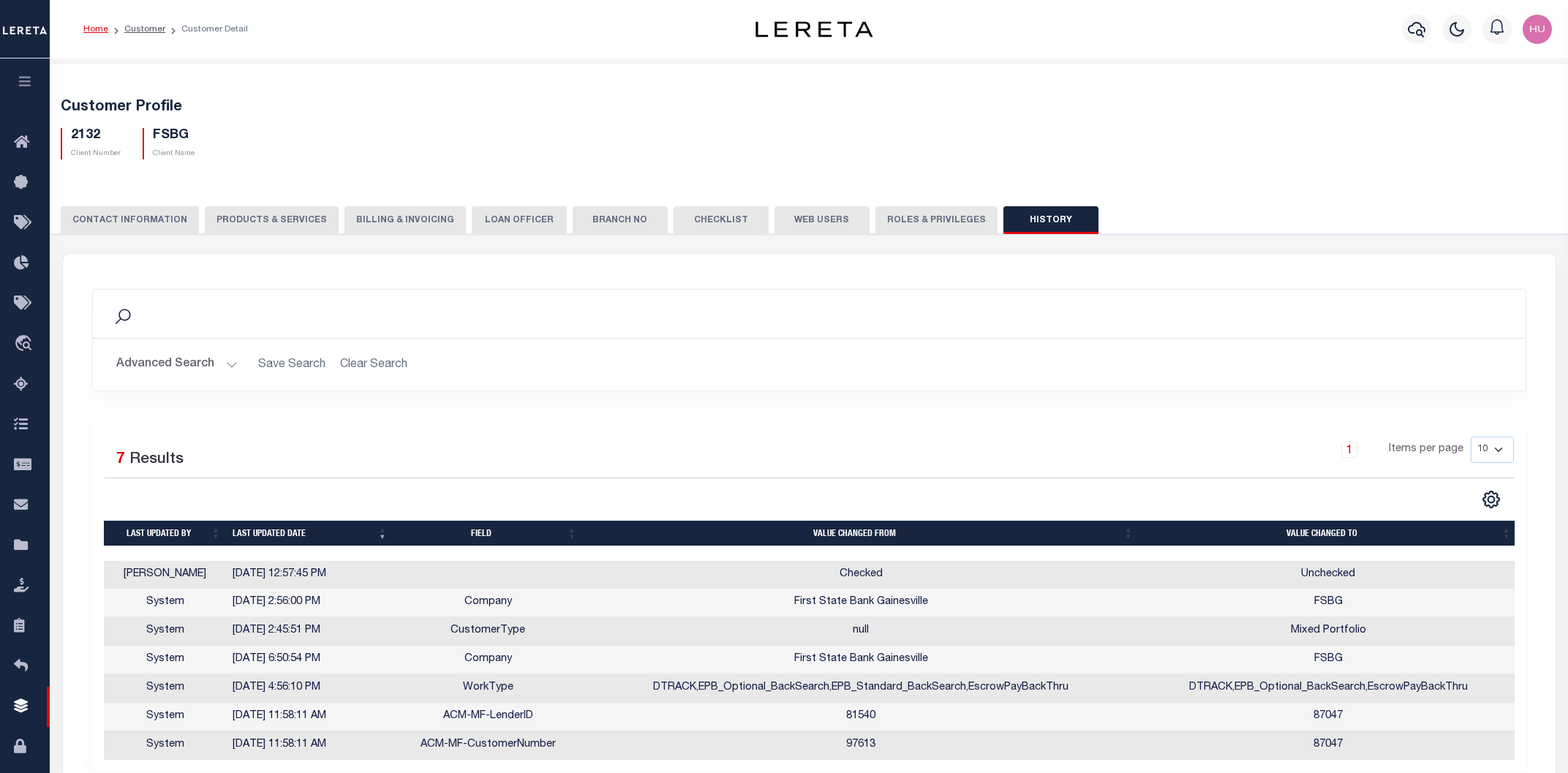
click at [914, 219] on button "Roles & Privileges" at bounding box center [936, 220] width 122 height 28
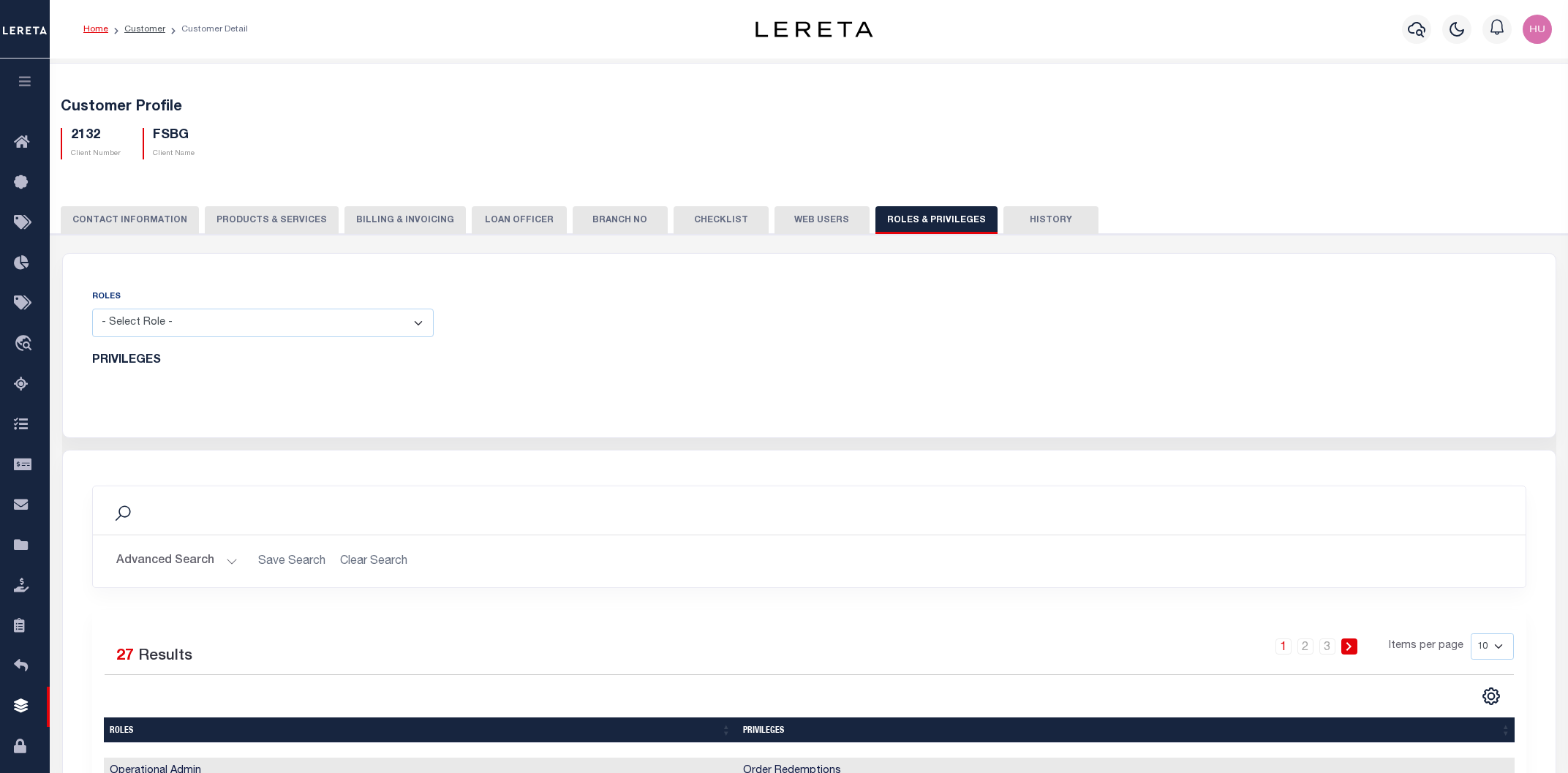
click at [277, 213] on button "PRODUCTS & SERVICES" at bounding box center [272, 220] width 134 height 28
select select "STX"
type textarea "$5.00 per parcel over 4 $40.00 prior year redemptions"
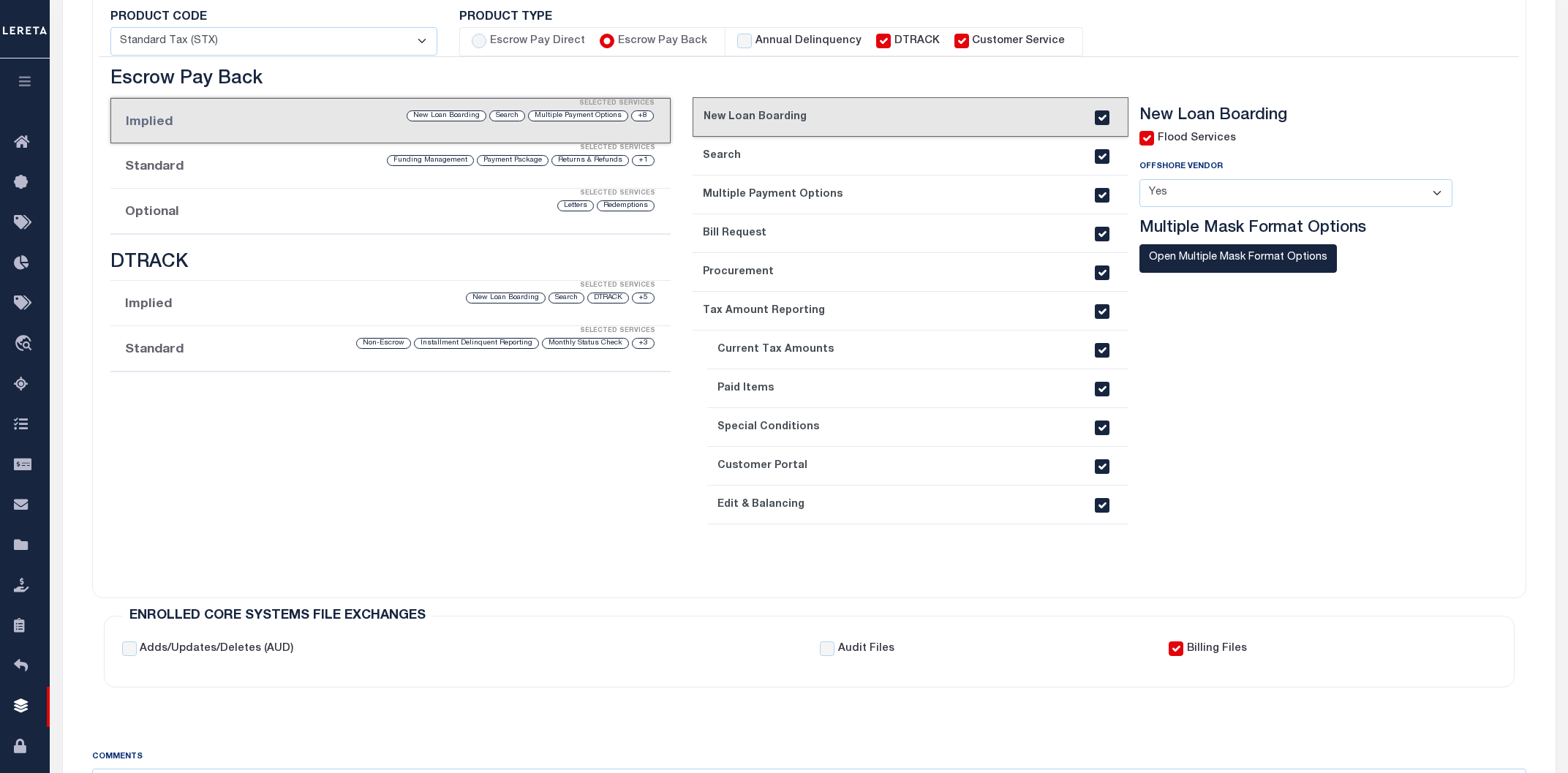
scroll to position [392, 0]
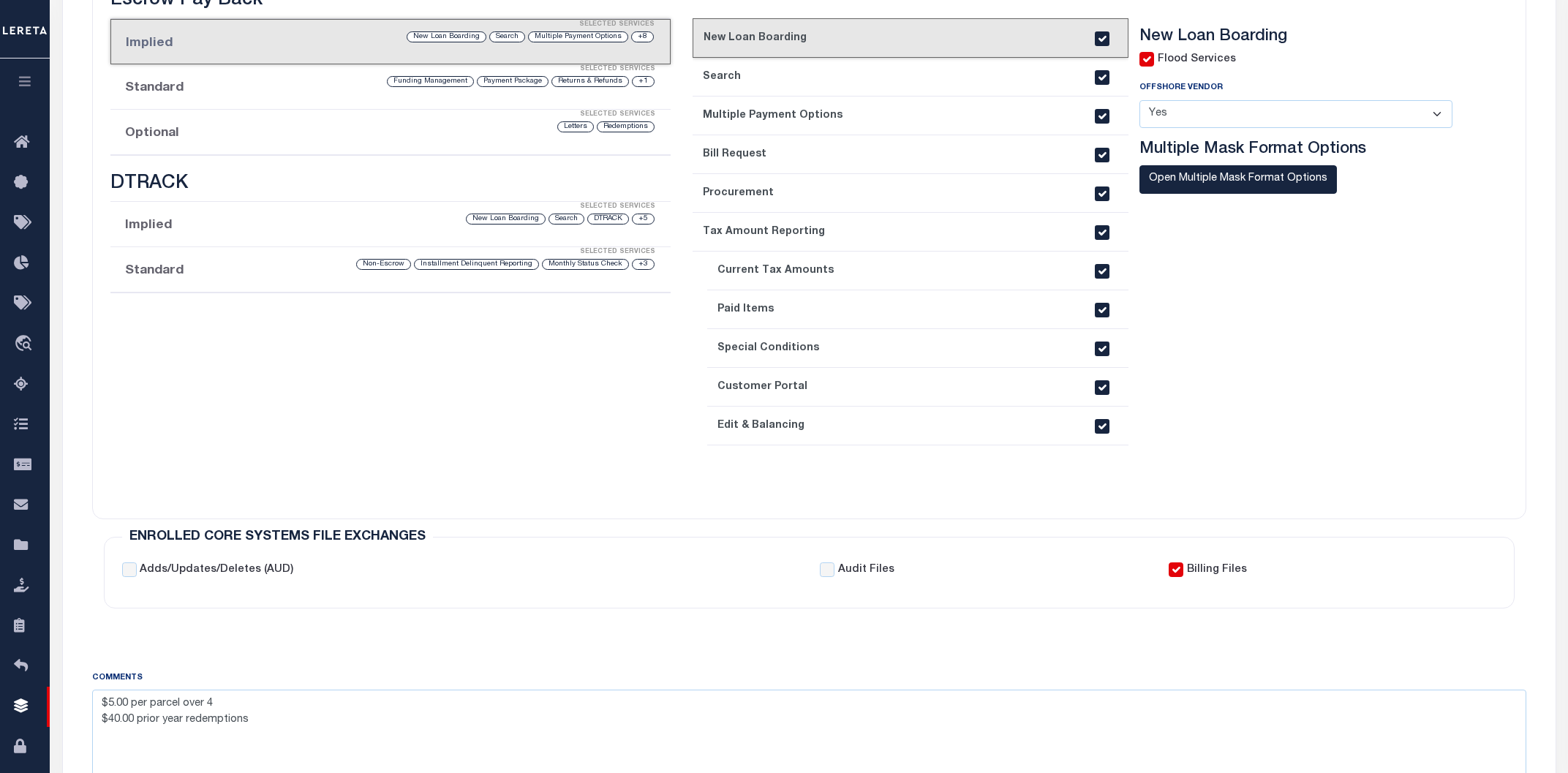
click at [283, 133] on div "Redemptions Letters" at bounding box center [456, 127] width 398 height 14
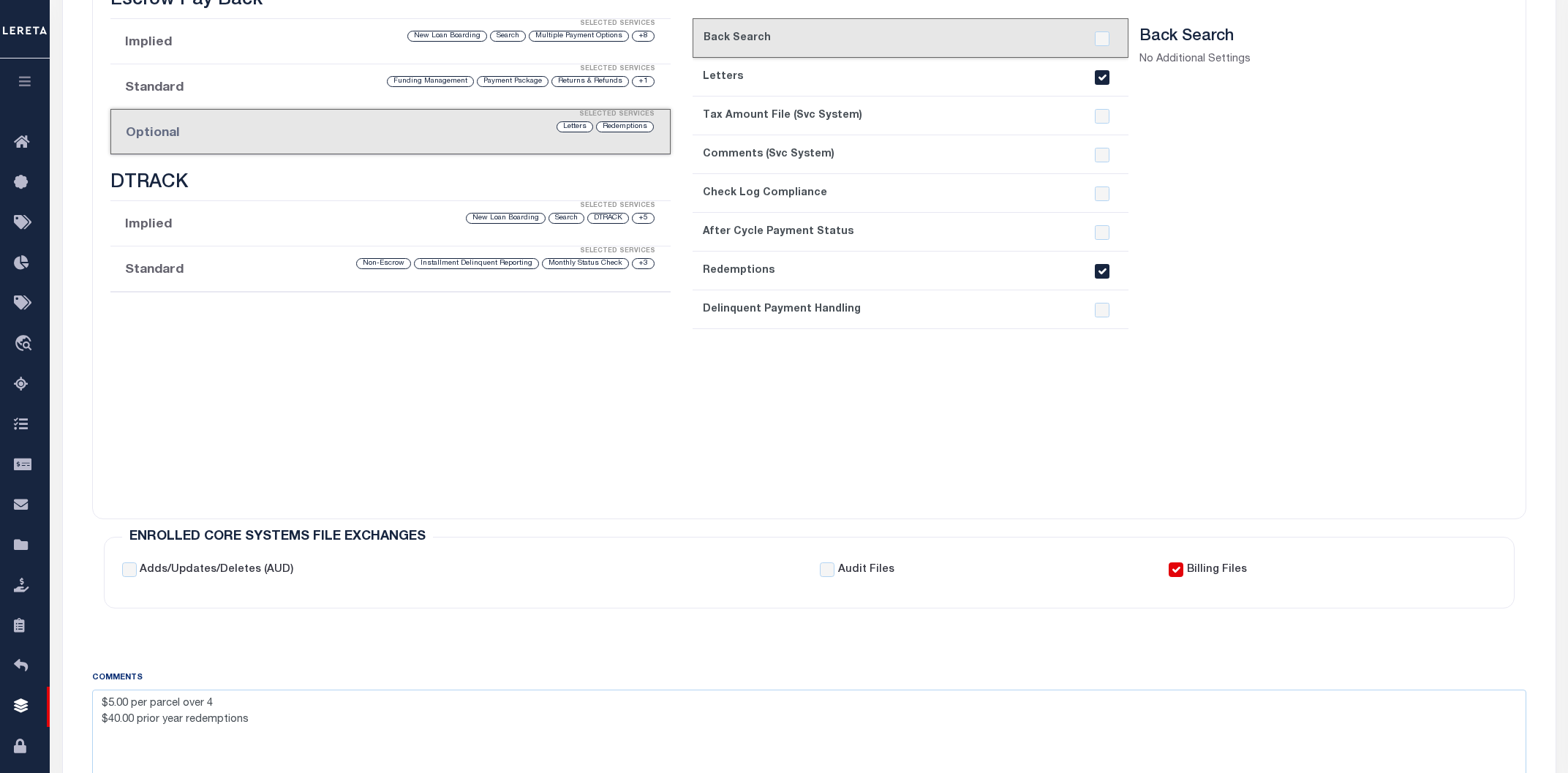
click at [939, 312] on link "8. Delinquent Payment Handling" at bounding box center [911, 309] width 436 height 39
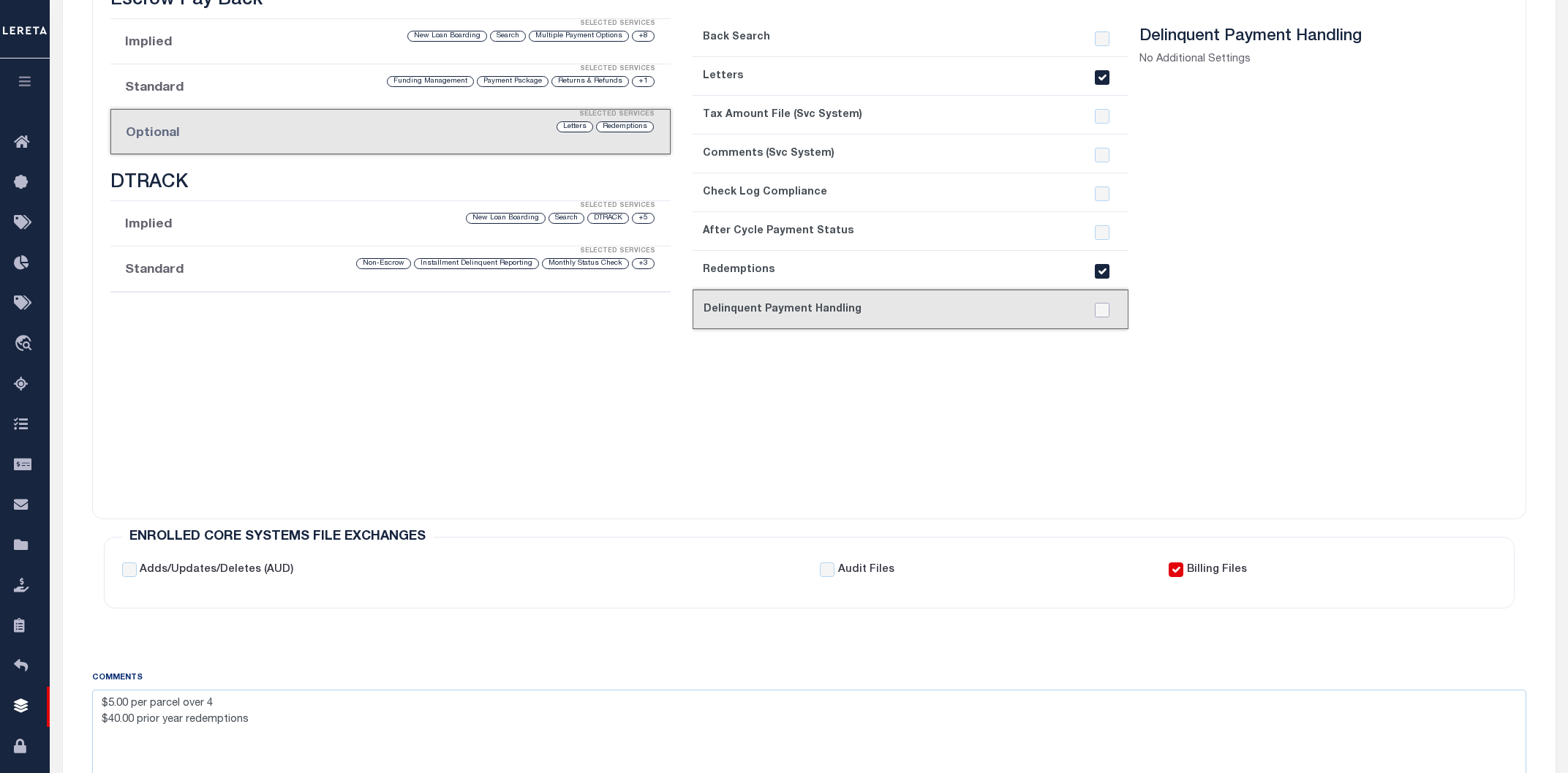
click at [1104, 308] on input "checkbox" at bounding box center [1102, 310] width 15 height 15
checkbox input "true"
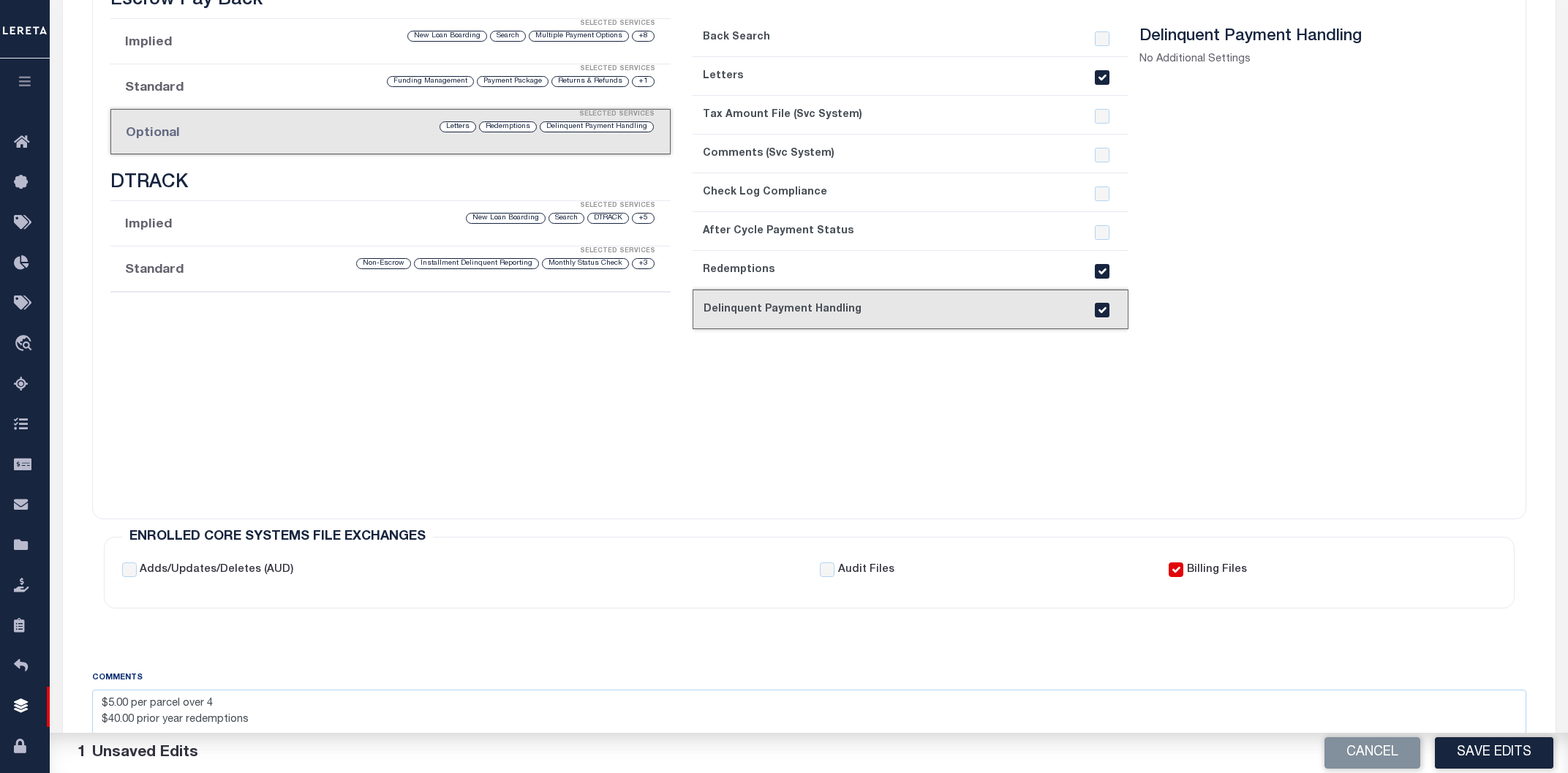
click at [1281, 360] on section "Delinquent Payment Handling No Additional Settings" at bounding box center [1307, 259] width 335 height 465
click at [1462, 751] on button "Save Edits" at bounding box center [1494, 753] width 119 height 31
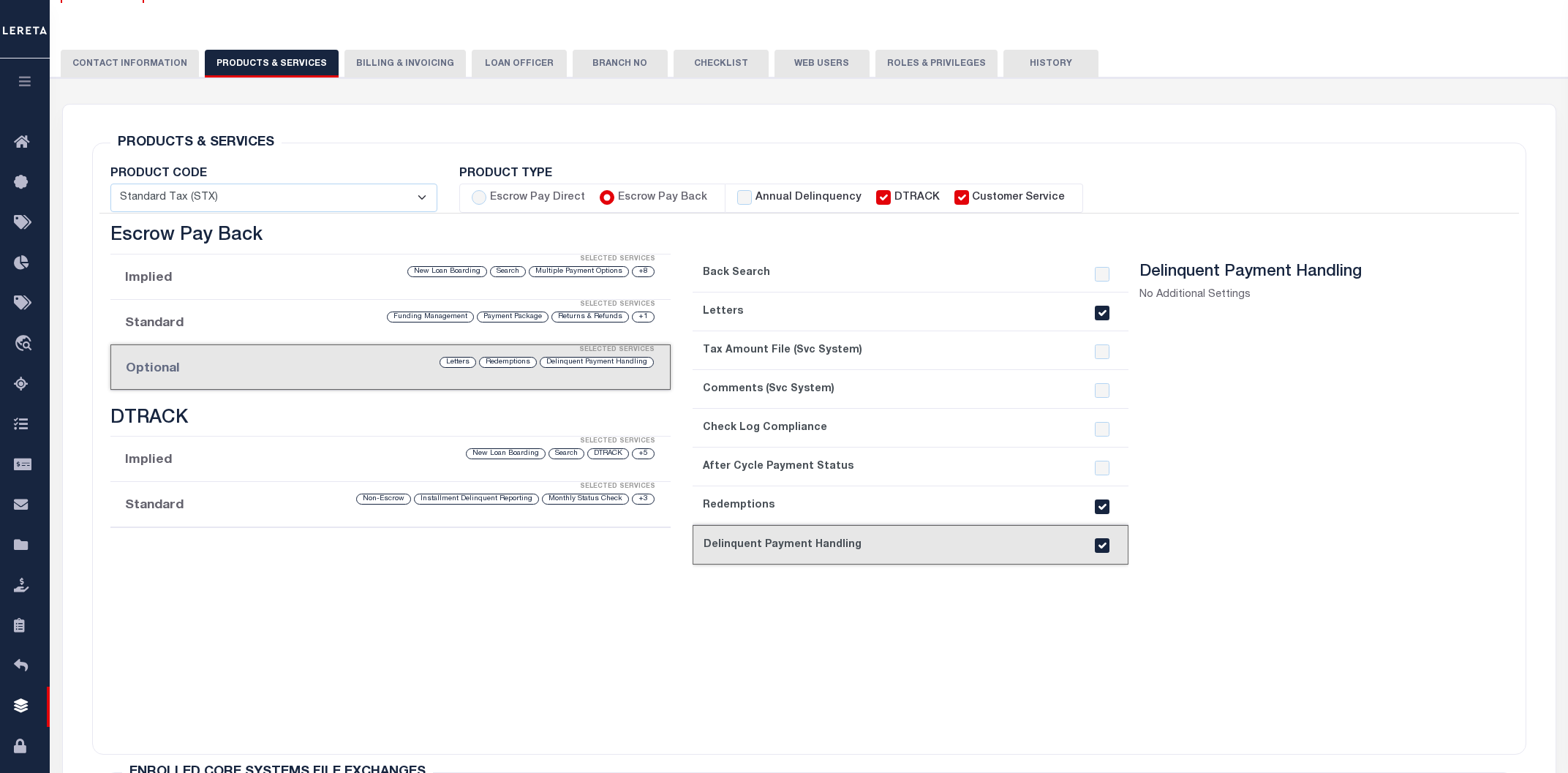
scroll to position [0, 0]
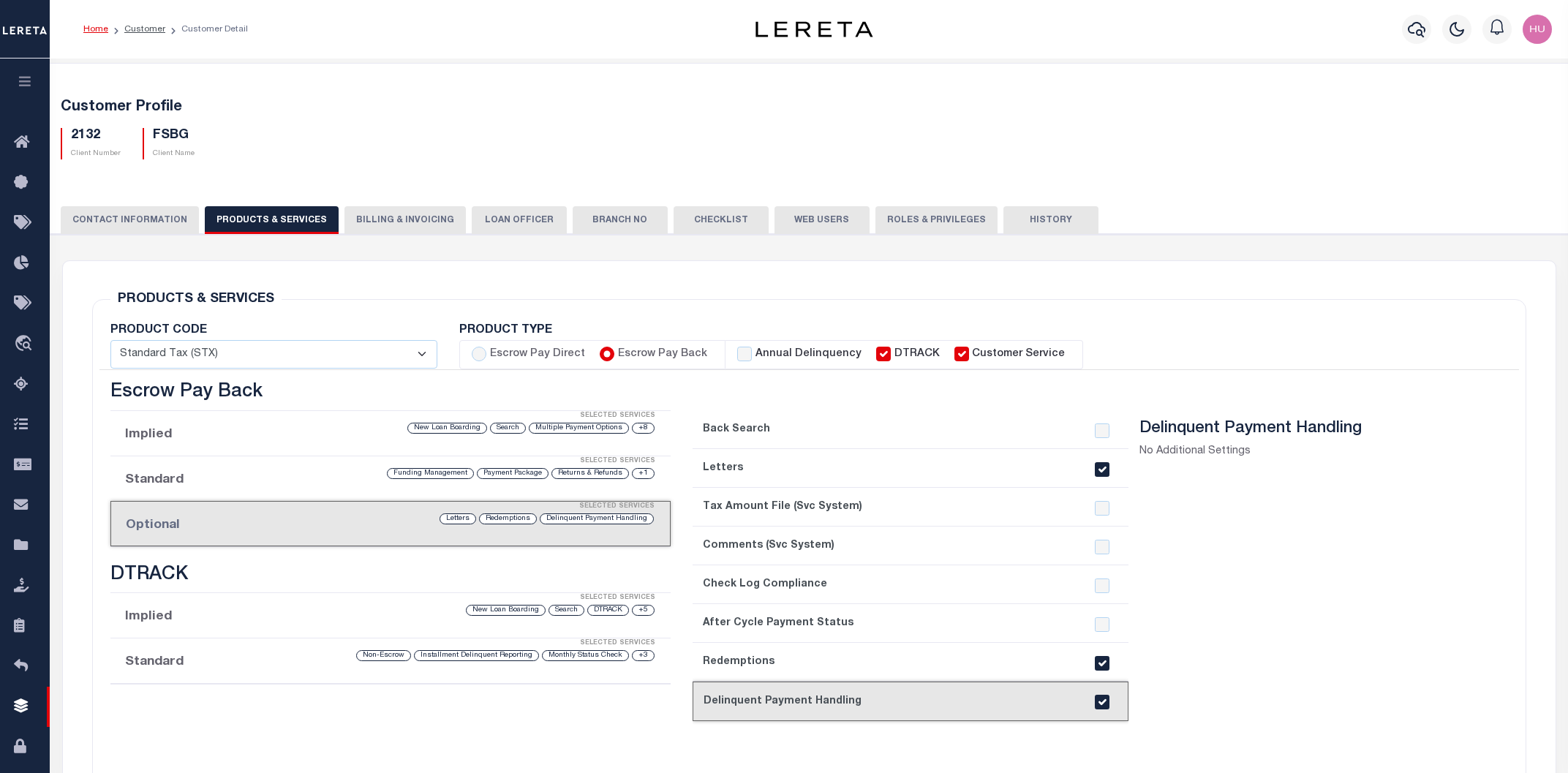
click at [1042, 215] on button "History" at bounding box center [1051, 220] width 95 height 28
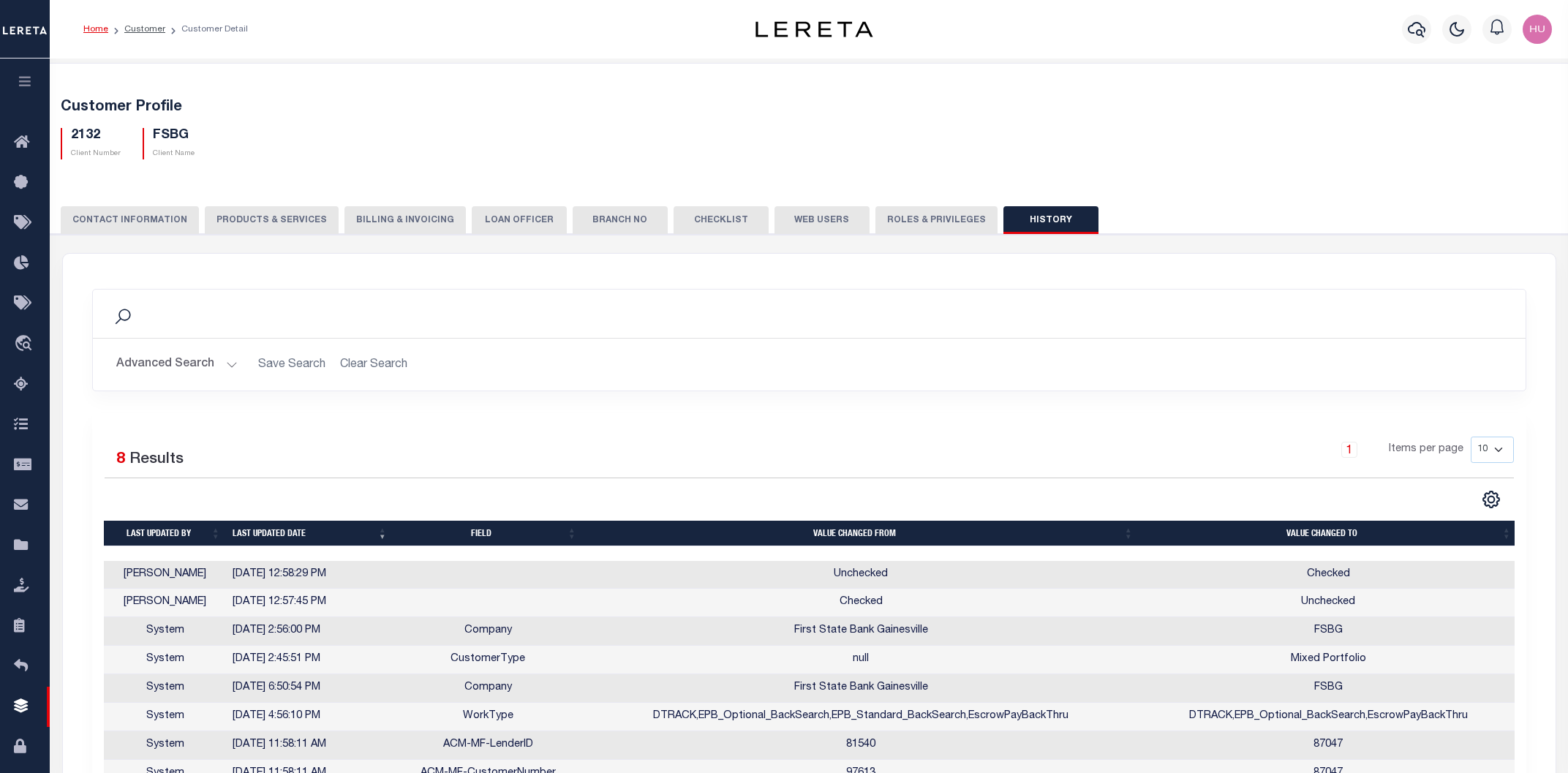
click at [858, 572] on td "Unchecked" at bounding box center [861, 575] width 557 height 29
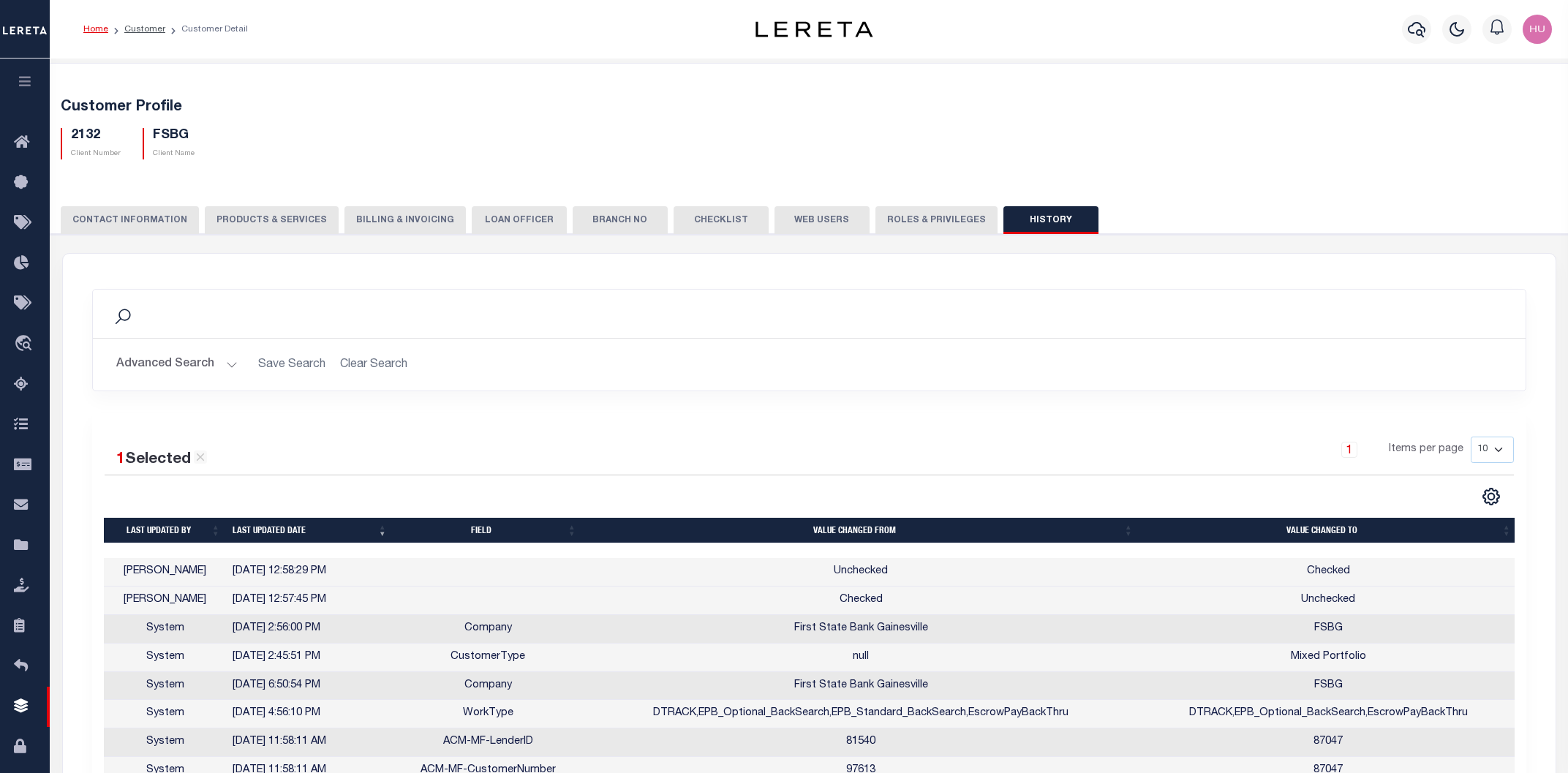
click at [858, 572] on td "Unchecked" at bounding box center [861, 572] width 557 height 29
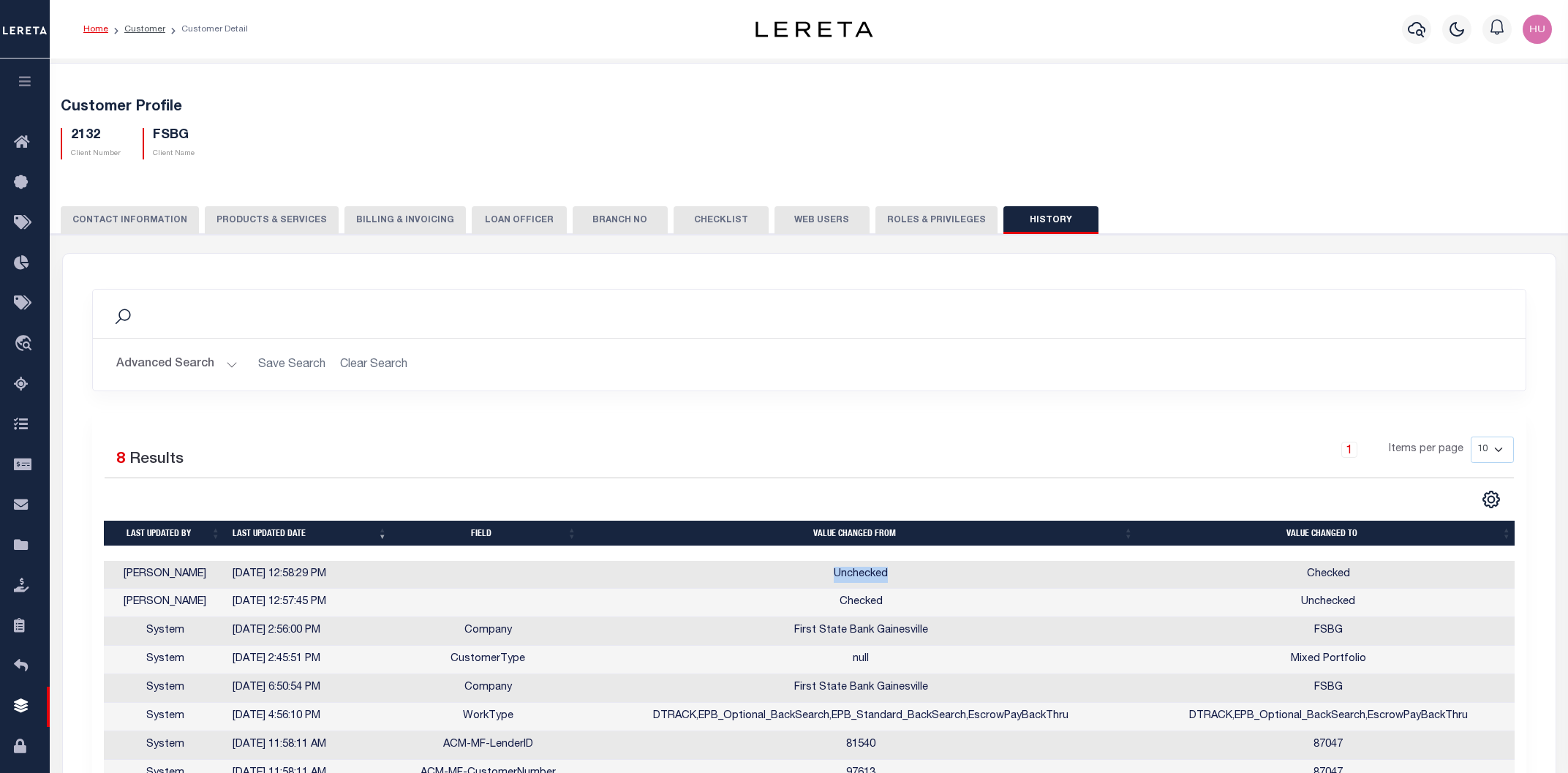
click at [1314, 575] on td "Checked" at bounding box center [1328, 575] width 378 height 29
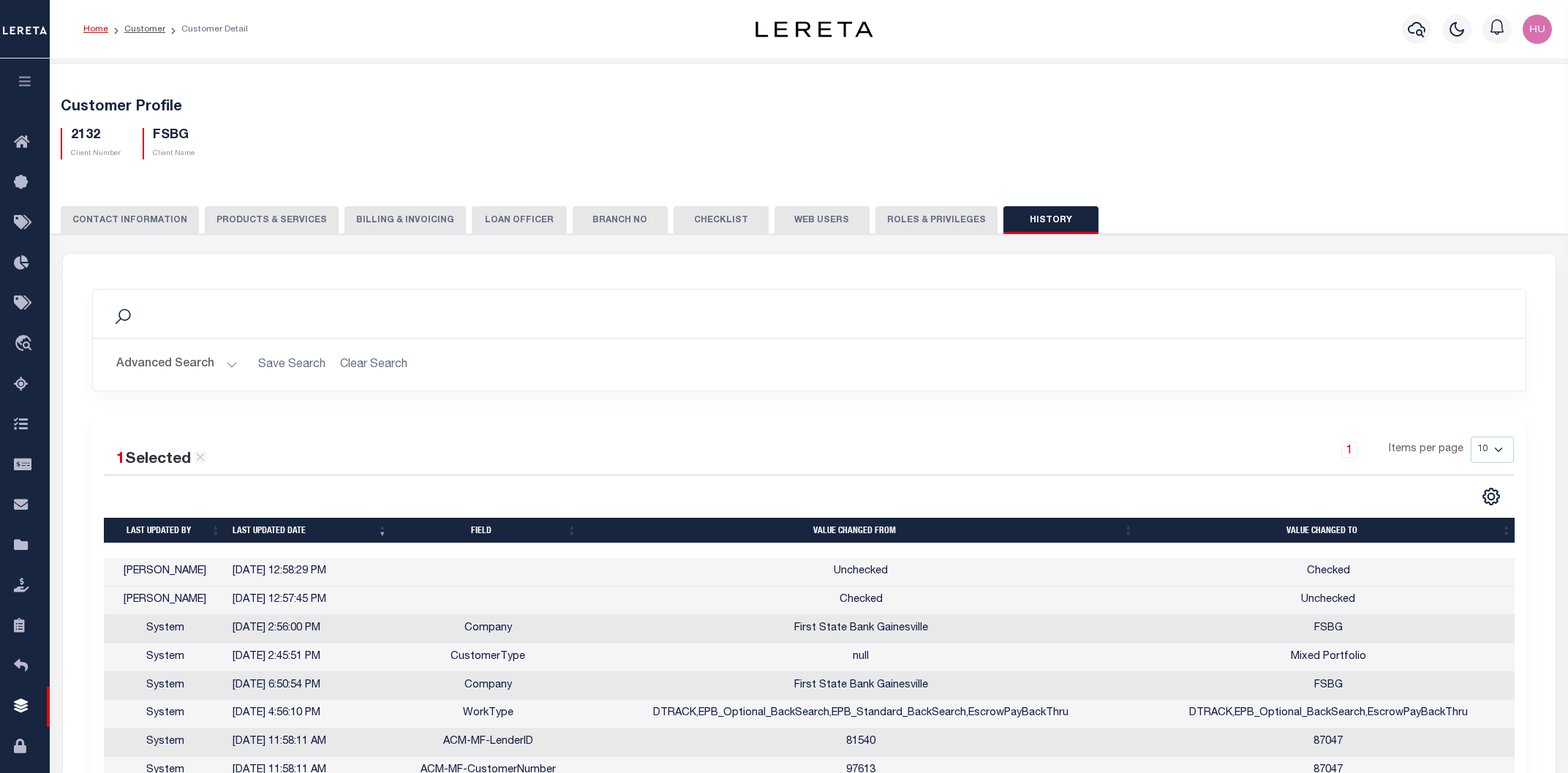
click at [1314, 575] on td "Checked" at bounding box center [1328, 572] width 378 height 29
